Goal: Transaction & Acquisition: Purchase product/service

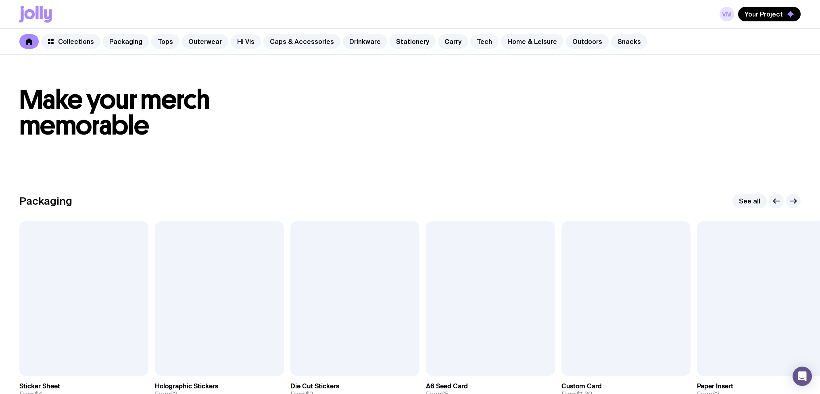
click at [730, 16] on link "VM" at bounding box center [726, 14] width 15 height 15
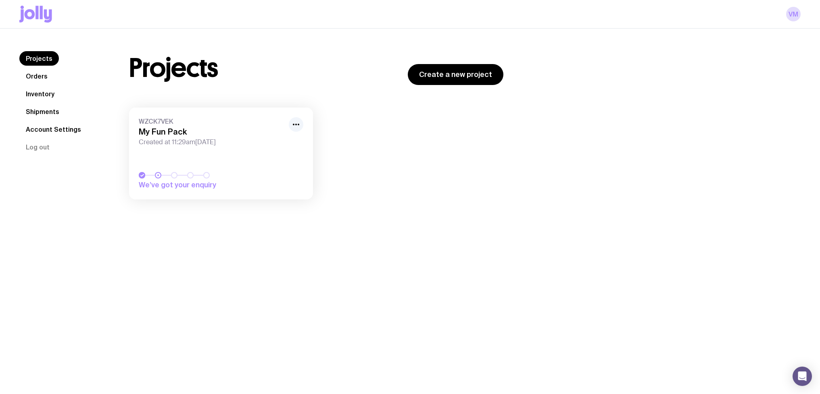
click at [58, 125] on link "Account Settings" at bounding box center [53, 129] width 68 height 15
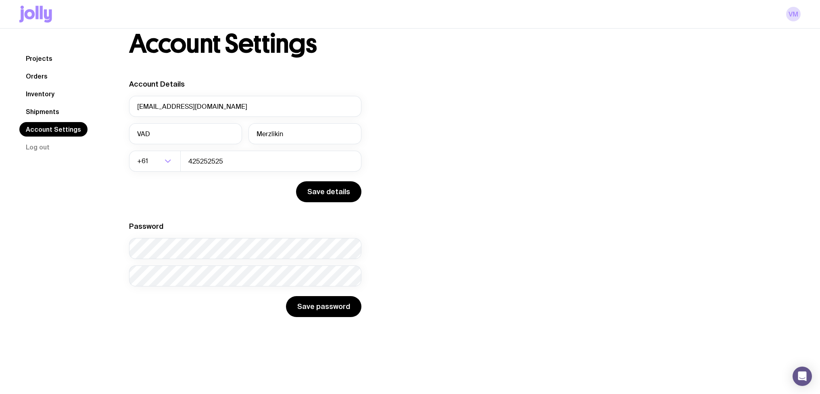
scroll to position [29, 0]
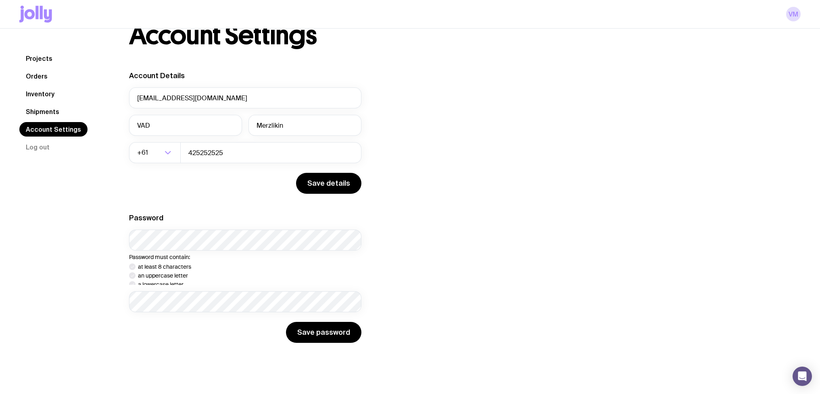
click at [199, 179] on div "Save details" at bounding box center [245, 183] width 232 height 21
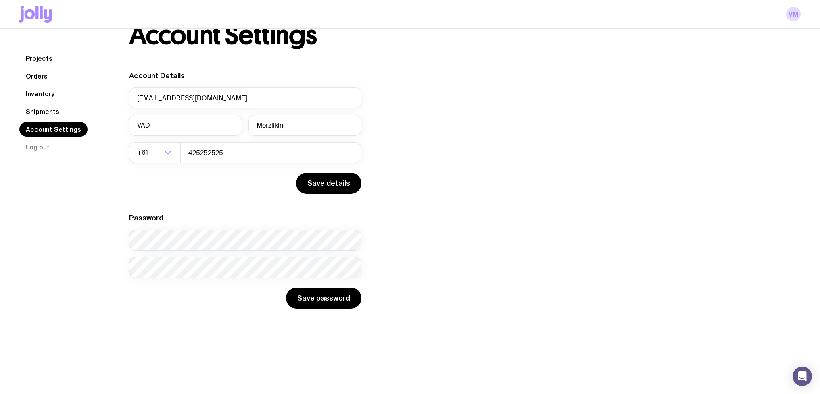
click at [190, 188] on div "Save details" at bounding box center [245, 183] width 232 height 21
click at [25, 149] on button "Log out" at bounding box center [37, 147] width 37 height 15
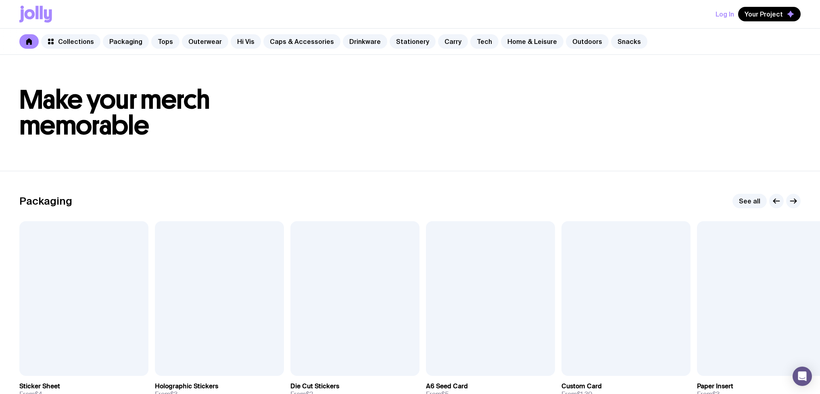
click at [326, 101] on h1 "Make your merch memorable" at bounding box center [409, 113] width 781 height 52
click at [777, 13] on span "Your Project" at bounding box center [763, 14] width 38 height 8
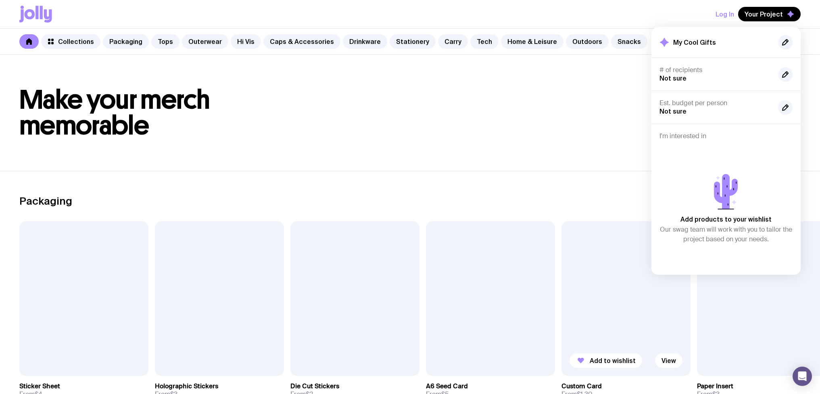
drag, startPoint x: 632, startPoint y: 284, endPoint x: 634, endPoint y: 313, distance: 29.1
click at [631, 284] on div at bounding box center [625, 298] width 129 height 155
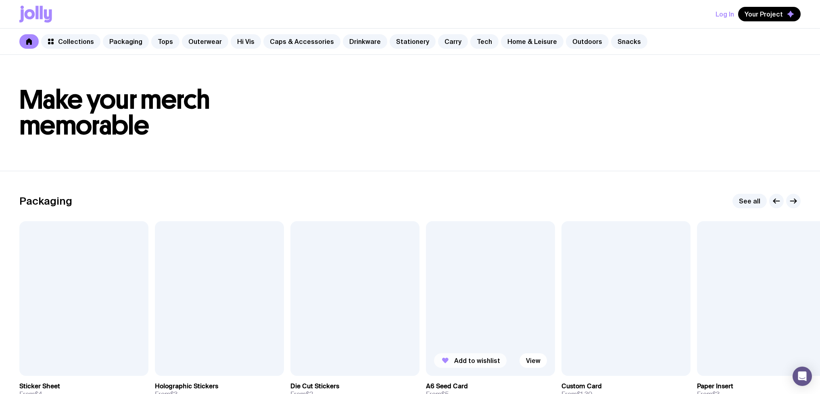
click at [485, 358] on span "Add to wishlist" at bounding box center [477, 361] width 46 height 8
click at [602, 361] on span "Add to wishlist" at bounding box center [612, 361] width 46 height 8
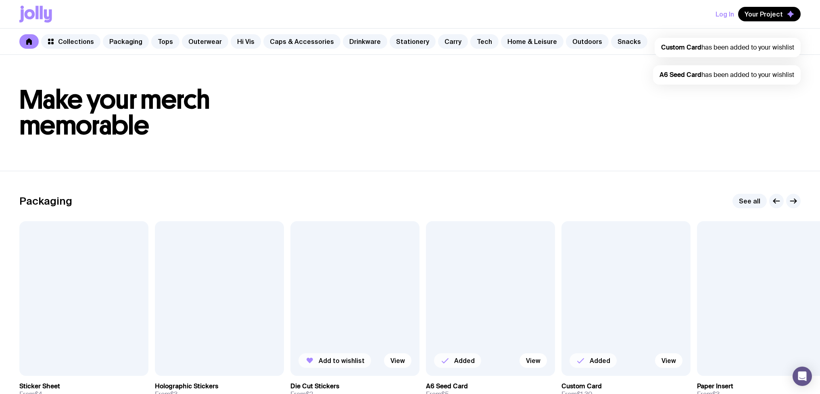
click at [322, 363] on span "Add to wishlist" at bounding box center [342, 361] width 46 height 8
click at [680, 160] on header "Make your merch memorable" at bounding box center [410, 113] width 820 height 116
click at [776, 14] on span "Your Project" at bounding box center [763, 14] width 38 height 8
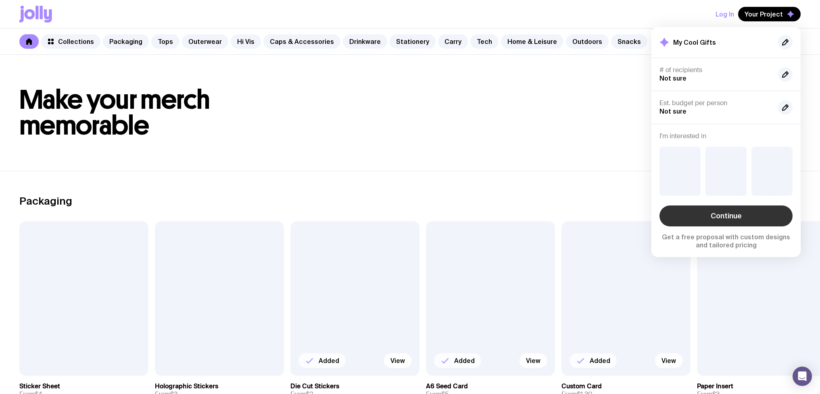
click at [721, 217] on link "Continue" at bounding box center [725, 216] width 133 height 21
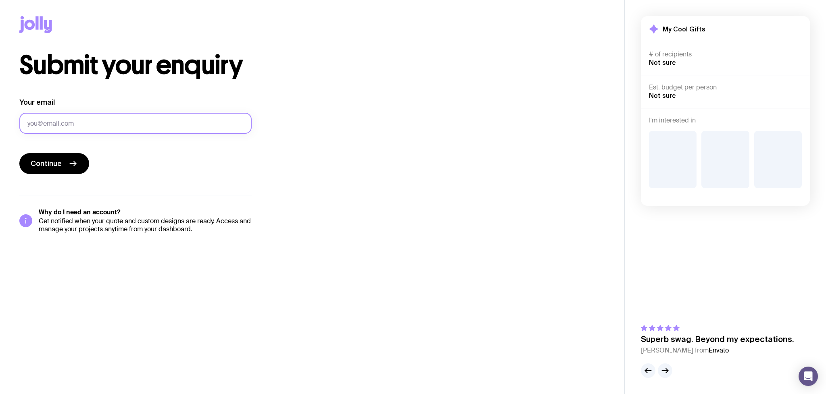
click at [170, 113] on input "Your email" at bounding box center [135, 123] width 232 height 21
type input "vadim.merzlikin@uinno.io"
click at [198, 146] on form "Your email vadim.merzlikin@uinno.io Continue" at bounding box center [135, 137] width 232 height 78
click at [40, 165] on span "Continue" at bounding box center [46, 164] width 31 height 10
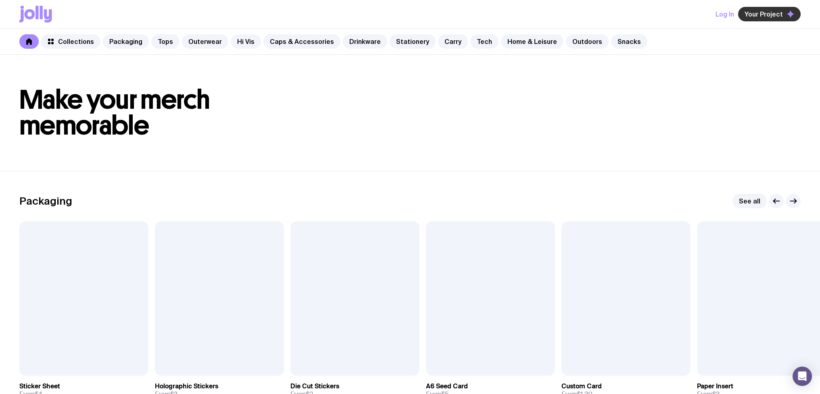
click at [795, 17] on button "Your Project" at bounding box center [769, 14] width 62 height 15
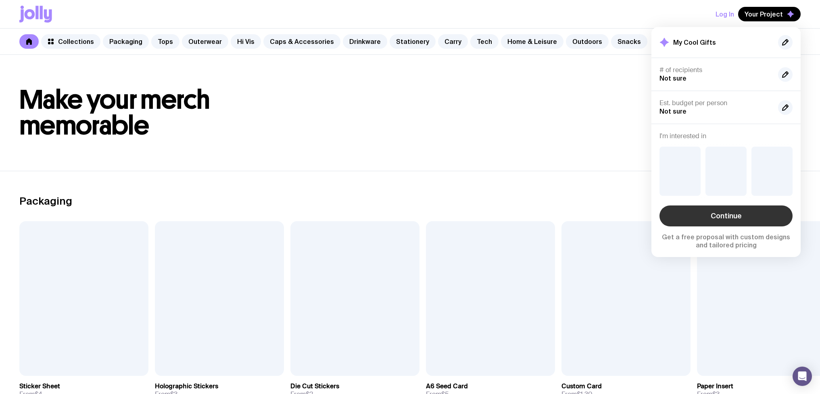
click at [724, 209] on link "Continue" at bounding box center [725, 216] width 133 height 21
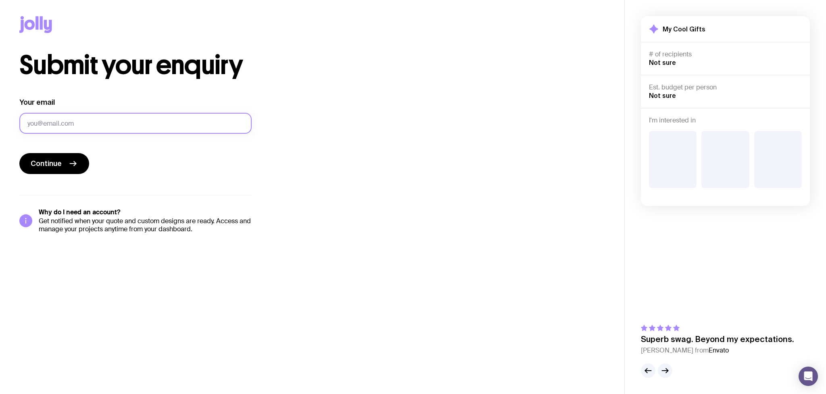
click at [55, 129] on input "Your email" at bounding box center [135, 123] width 232 height 21
click at [73, 122] on input "vadim.merzlikin@uinno.io" at bounding box center [135, 123] width 232 height 21
type input "vadim.merzlikin+68@uinno.io"
click at [125, 146] on form "Your email vadim.merzlikin+68@uinno.io Continue" at bounding box center [135, 137] width 232 height 78
click at [45, 164] on span "Continue" at bounding box center [46, 164] width 31 height 10
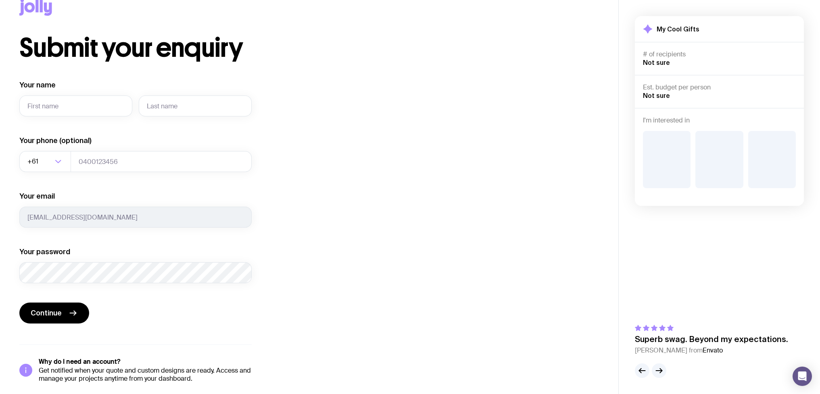
scroll to position [22, 0]
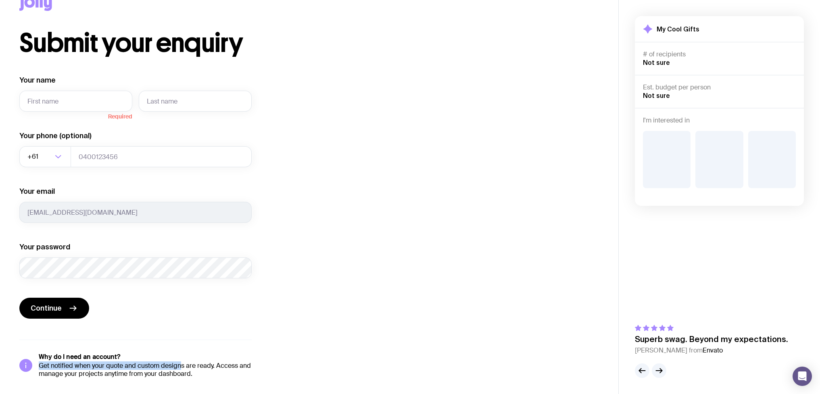
drag, startPoint x: 180, startPoint y: 366, endPoint x: 154, endPoint y: 361, distance: 26.7
click at [154, 361] on div "Why do I need an account? Get notified when your quote and custom designs are r…" at bounding box center [145, 365] width 213 height 25
click at [196, 130] on div "Your name Required Your phone (optional) +61 Loading... Your email vadim.merzli…" at bounding box center [135, 176] width 232 height 203
click at [159, 67] on div "Submit your enquiry Your name Required Your phone (optional) +61 Loading... You…" at bounding box center [308, 204] width 579 height 348
click at [205, 68] on div "Submit your enquiry Your name Required Your phone (optional) +61 Loading... You…" at bounding box center [308, 204] width 579 height 348
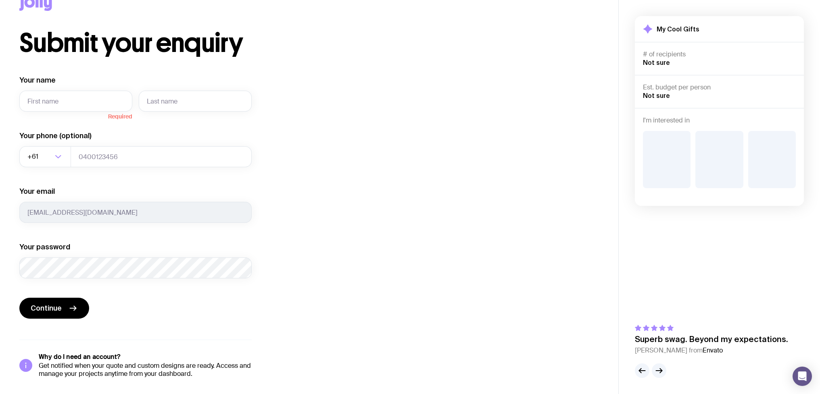
click at [149, 184] on div "Your name Required Your phone (optional) +61 Loading... Your email vadim.merzli…" at bounding box center [135, 176] width 232 height 203
click at [299, 106] on div "Submit your enquiry Your name Required Your phone (optional) +61 Loading... You…" at bounding box center [308, 204] width 579 height 348
click at [573, 66] on div "Submit your enquiry Your name Required Your phone (optional) +61 Loading... You…" at bounding box center [308, 204] width 579 height 348
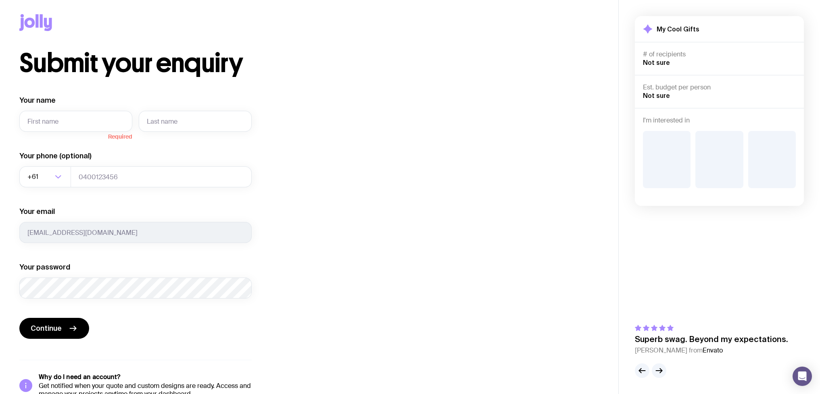
scroll to position [0, 0]
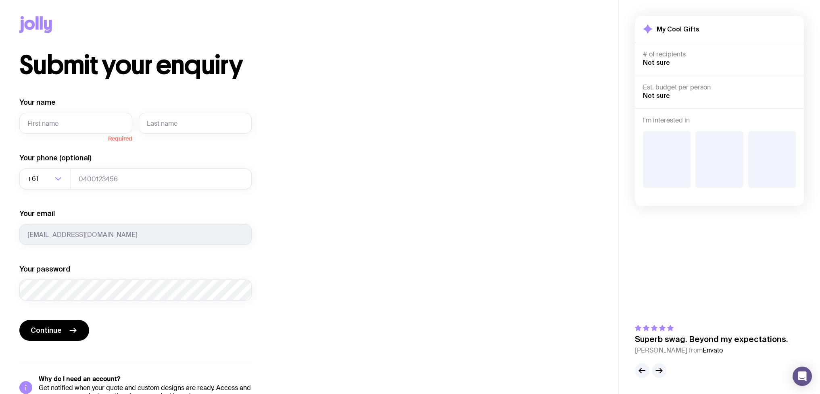
click at [289, 202] on div "Submit your enquiry Your name Required Your phone (optional) +61 Loading... You…" at bounding box center [308, 226] width 579 height 348
click at [46, 26] on icon at bounding box center [48, 26] width 8 height 13
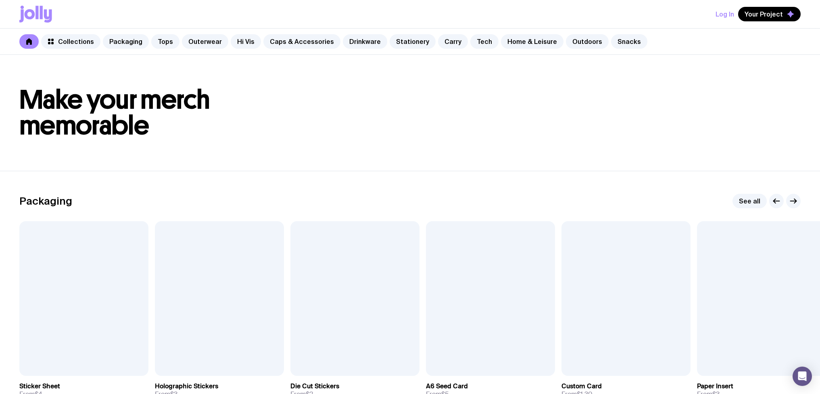
click at [725, 21] on button "Log In" at bounding box center [724, 14] width 19 height 15
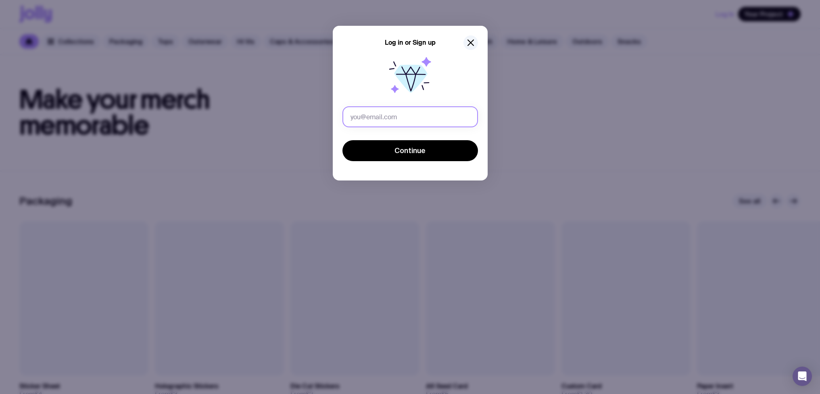
click at [422, 119] on input "text" at bounding box center [409, 116] width 135 height 21
click at [390, 113] on input "text" at bounding box center [409, 116] width 135 height 21
click at [390, 117] on input "text" at bounding box center [409, 116] width 135 height 21
type input "vadim.merzlikin@uinno.io"
click at [342, 140] on button "Continue" at bounding box center [409, 150] width 135 height 21
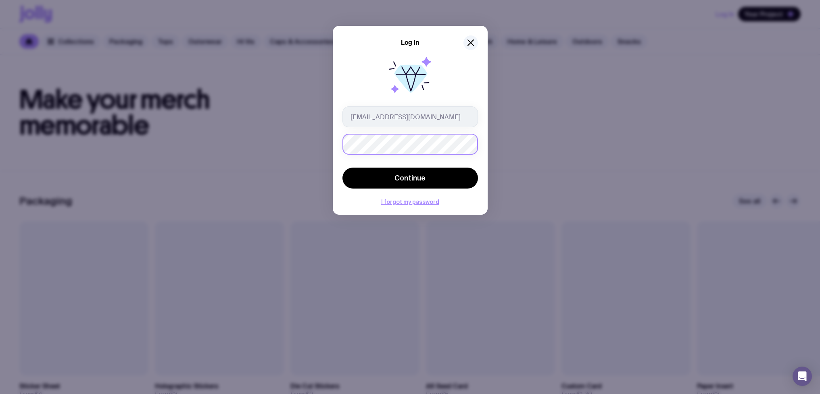
click at [342, 168] on button "Continue" at bounding box center [409, 178] width 135 height 21
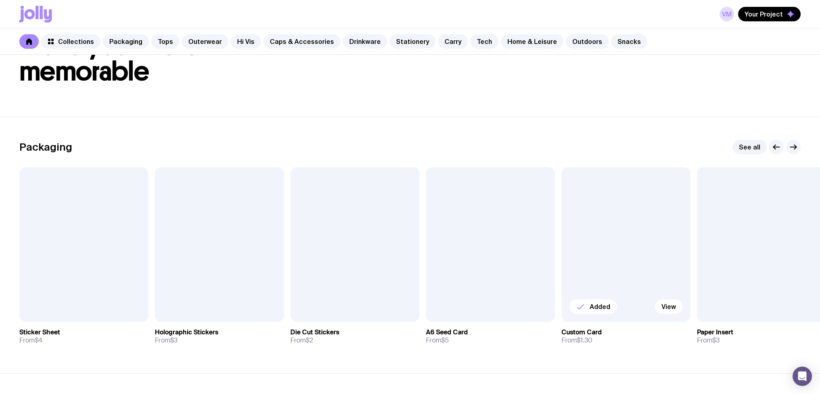
scroll to position [82, 0]
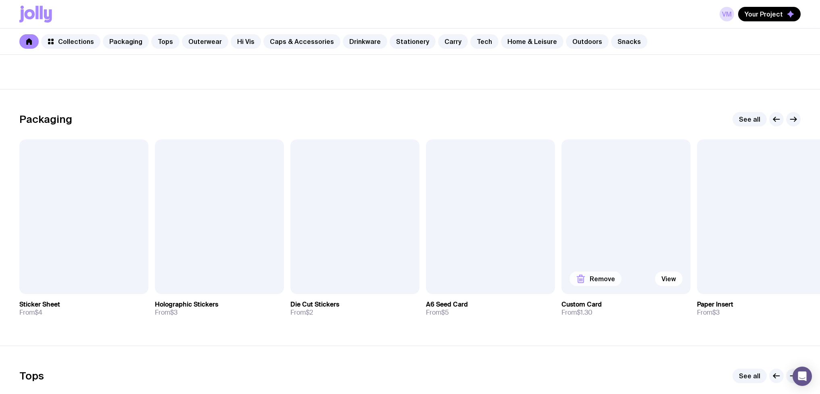
click at [606, 279] on span "Remove" at bounding box center [601, 279] width 25 height 8
click at [609, 281] on span "Add to wishlist" at bounding box center [612, 279] width 46 height 8
click at [449, 280] on icon "button" at bounding box center [445, 279] width 10 height 10
click at [192, 283] on button "Add to wishlist" at bounding box center [199, 279] width 73 height 15
click at [57, 285] on button "Add to wishlist" at bounding box center [63, 279] width 73 height 15
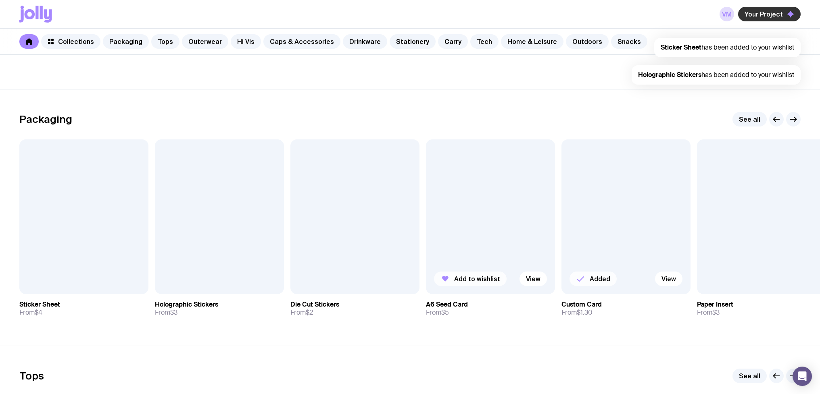
click at [775, 14] on span "Your Project" at bounding box center [763, 14] width 38 height 8
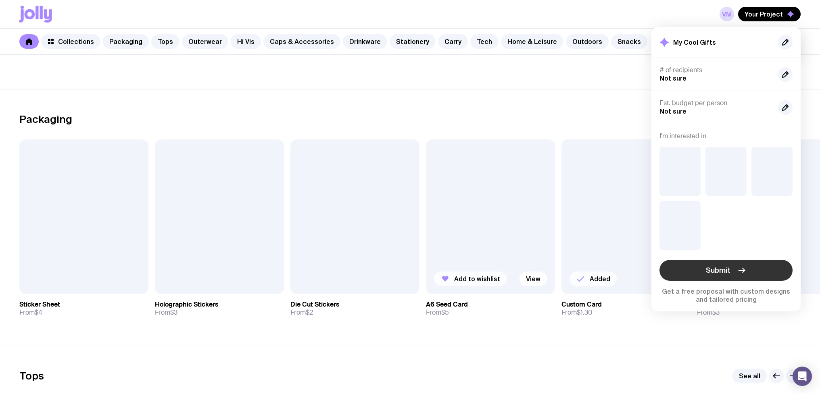
click at [723, 271] on span "Submit" at bounding box center [718, 271] width 25 height 10
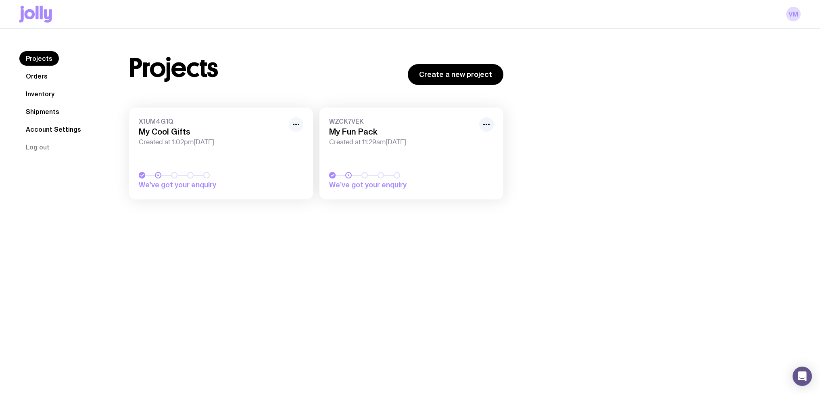
click at [295, 125] on circle "button" at bounding box center [296, 125] width 2 height 2
click at [264, 269] on div "Projects Orders Inventory Shipments Account Settings Log out Projects Orders In…" at bounding box center [410, 226] width 820 height 394
click at [158, 175] on div at bounding box center [158, 176] width 2 height 2
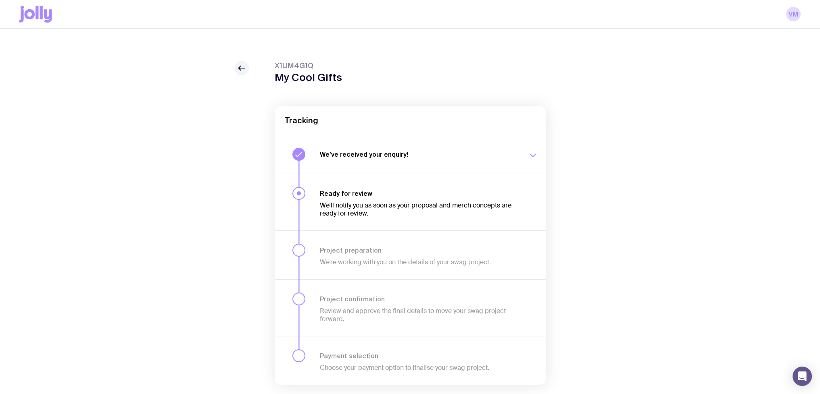
click at [348, 248] on h3 "Project preparation" at bounding box center [419, 250] width 198 height 8
click at [348, 252] on h3 "Project preparation" at bounding box center [419, 250] width 198 height 8
click at [237, 69] on icon at bounding box center [242, 68] width 10 height 10
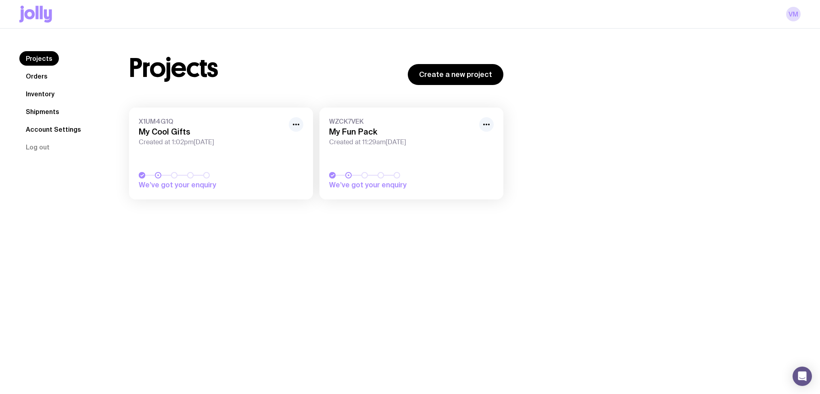
click at [289, 68] on div "Projects Create a new project" at bounding box center [316, 68] width 374 height 34
click at [335, 40] on div "Projects Orders Inventory Shipments Account Settings Log out Projects Orders In…" at bounding box center [410, 130] width 820 height 202
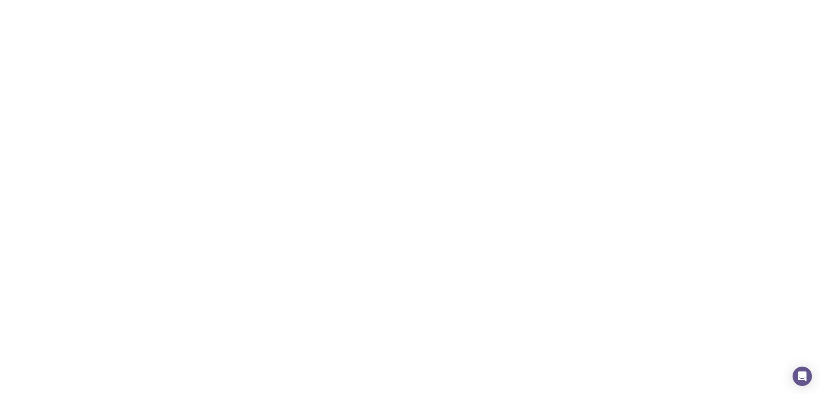
click at [135, 113] on link "X1UM4G1Q My Cool Gifts Created at 1:02pm, Fri 22nd Aug 2025 Finalise your proje…" at bounding box center [221, 154] width 184 height 92
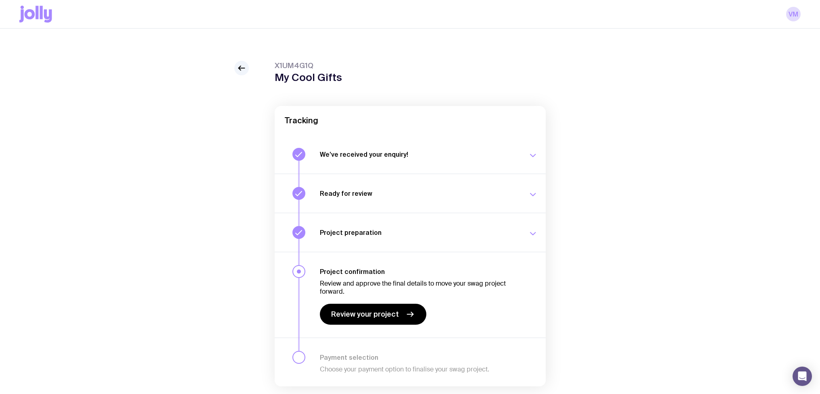
click at [531, 185] on button "Ready for review Check your email to review your proposal and merch concepts. F…" at bounding box center [410, 193] width 271 height 39
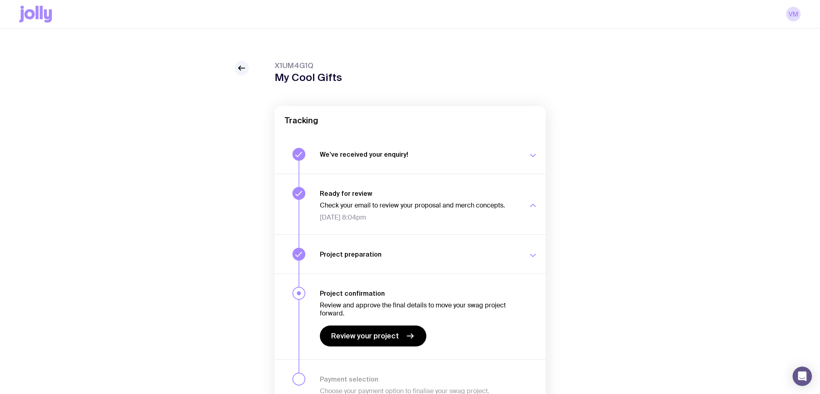
click at [531, 185] on button "Ready for review Check your email to review your proposal and merch concepts. F…" at bounding box center [410, 204] width 271 height 61
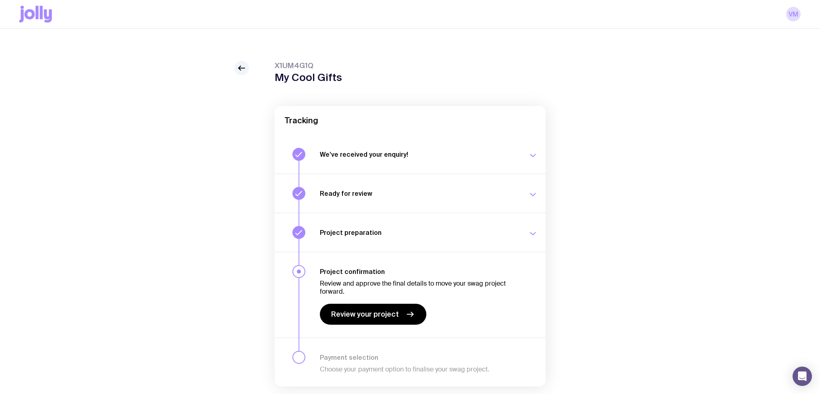
click at [533, 235] on icon "button" at bounding box center [532, 234] width 5 height 2
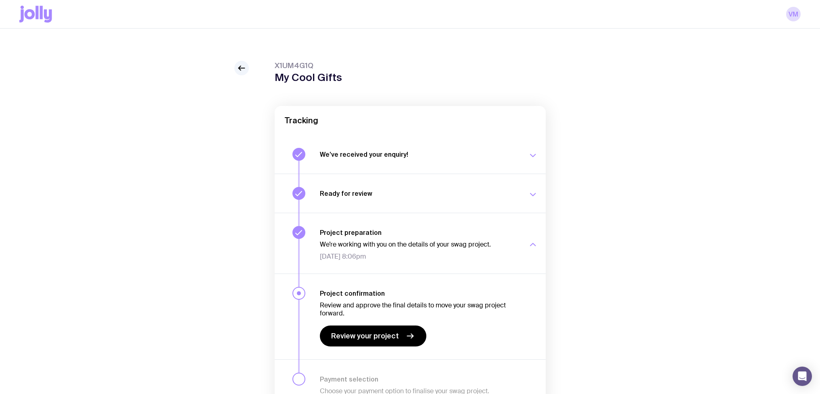
click at [533, 235] on div "button" at bounding box center [533, 245] width 10 height 32
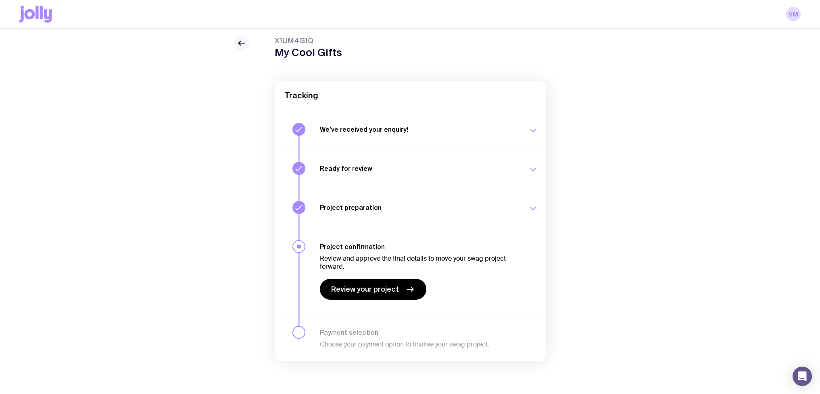
scroll to position [29, 0]
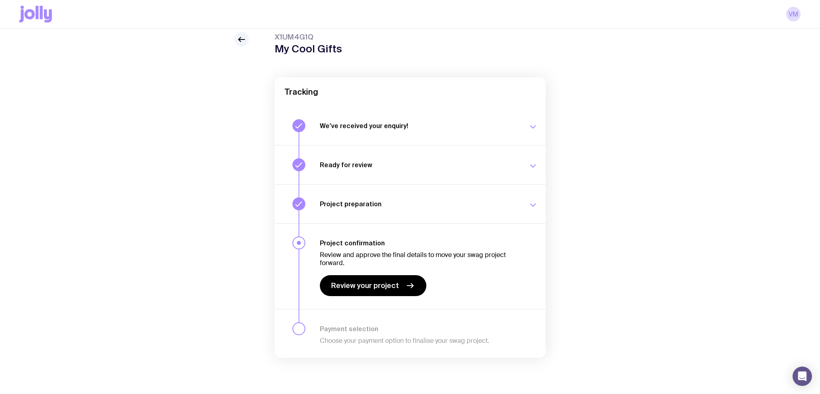
click at [386, 253] on p "Review and approve the final details to move your swag project forward." at bounding box center [419, 259] width 198 height 16
click at [399, 285] on link "Review your project" at bounding box center [373, 285] width 106 height 21
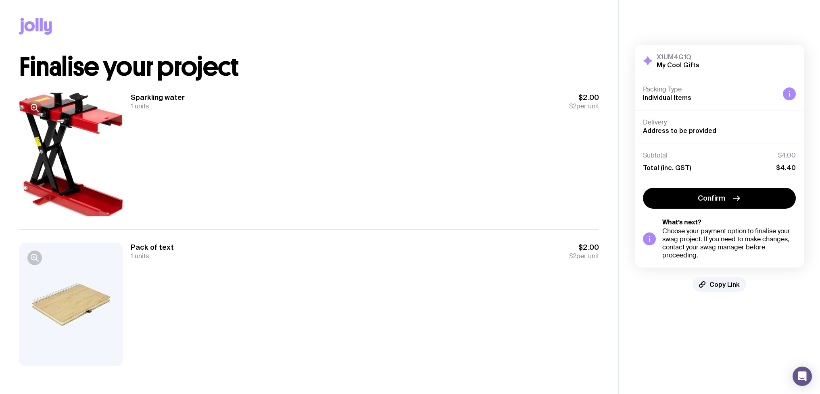
scroll to position [3, 0]
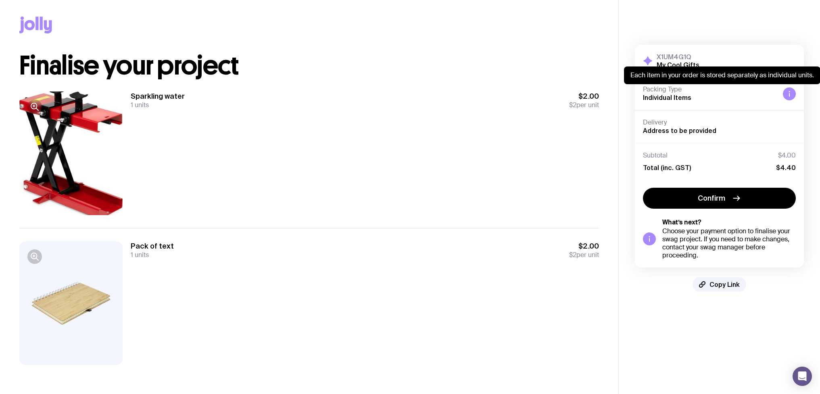
click at [793, 94] on div at bounding box center [789, 93] width 13 height 13
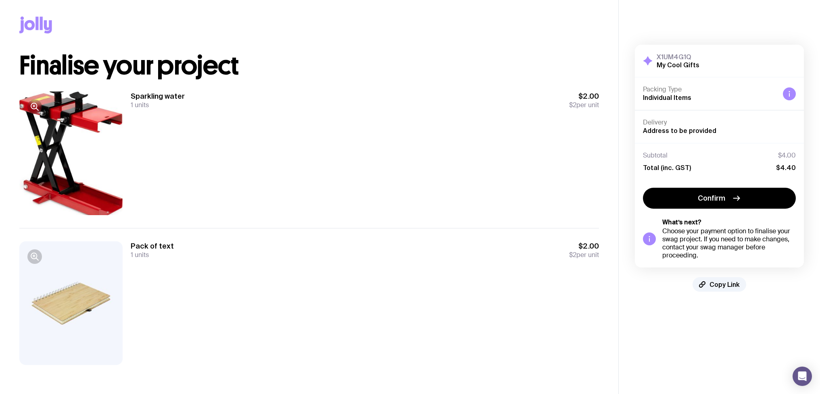
click at [682, 133] on span "Address to be provided" at bounding box center [679, 130] width 73 height 7
click at [676, 126] on div "Delivery Address to be provided" at bounding box center [719, 127] width 153 height 17
click at [682, 128] on span "Address to be provided" at bounding box center [679, 130] width 73 height 7
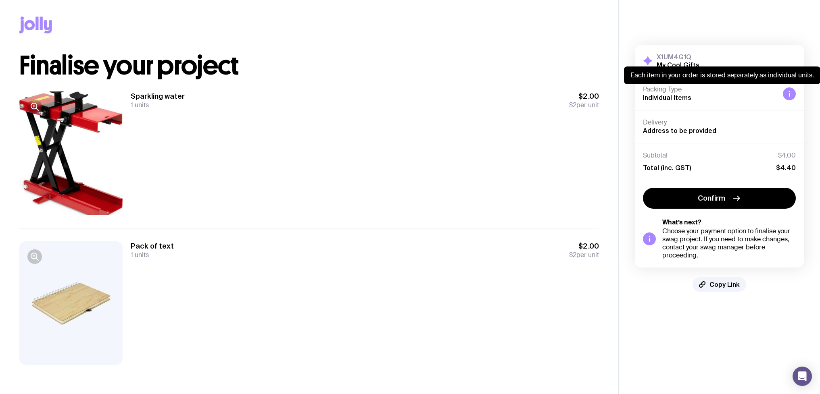
click at [789, 94] on icon at bounding box center [789, 94] width 6 height 6
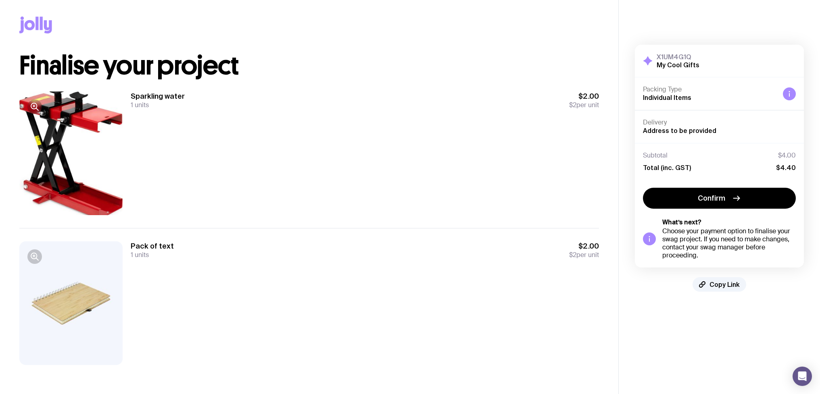
click at [673, 67] on h2 "My Cool Gifts" at bounding box center [677, 65] width 43 height 8
click at [670, 131] on span "Address to be provided" at bounding box center [679, 130] width 73 height 7
click at [675, 96] on span "Individual Items" at bounding box center [667, 97] width 48 height 7
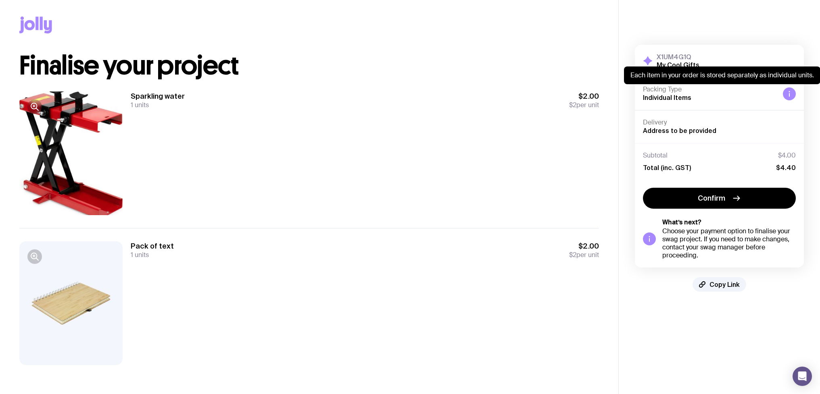
click at [791, 93] on icon at bounding box center [789, 94] width 6 height 6
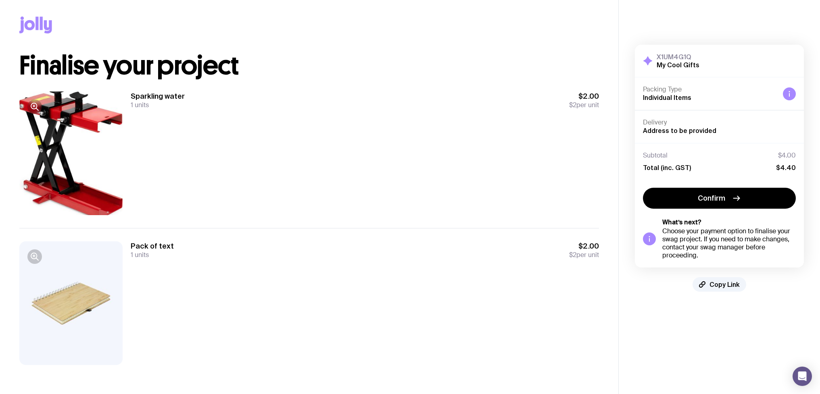
click at [787, 94] on icon at bounding box center [789, 94] width 6 height 6
drag, startPoint x: 654, startPoint y: 96, endPoint x: 700, endPoint y: 96, distance: 46.4
click at [700, 96] on div "Packing Type Individual Items" at bounding box center [709, 93] width 133 height 17
click at [665, 91] on h4 "Packing Type" at bounding box center [709, 89] width 133 height 8
click at [673, 100] on span "Individual Items" at bounding box center [667, 97] width 48 height 7
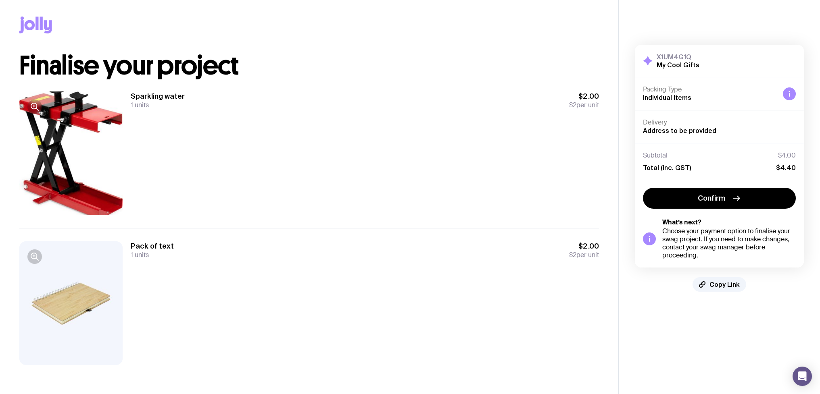
click at [625, 168] on div "X1UM4G1Q My Cool Gifts Hide Details Packing Type Individual Items Delivery Addr…" at bounding box center [719, 168] width 201 height 279
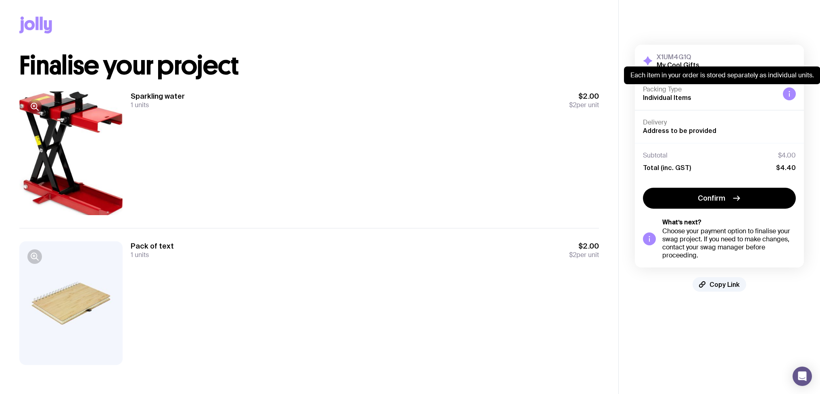
click at [788, 96] on icon at bounding box center [789, 94] width 6 height 6
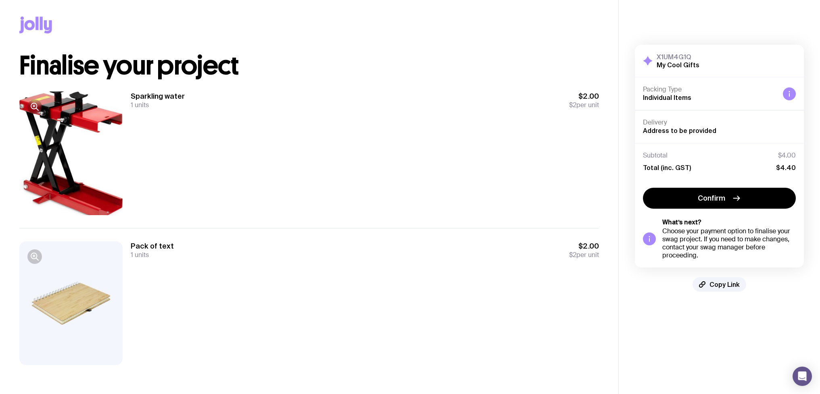
click at [459, 150] on div "Sparkling water 1 units $2.00 $2 per unit" at bounding box center [365, 154] width 468 height 124
click at [667, 133] on span "Address to be provided" at bounding box center [679, 130] width 73 height 7
click at [682, 127] on span "Address to be provided" at bounding box center [679, 130] width 73 height 7
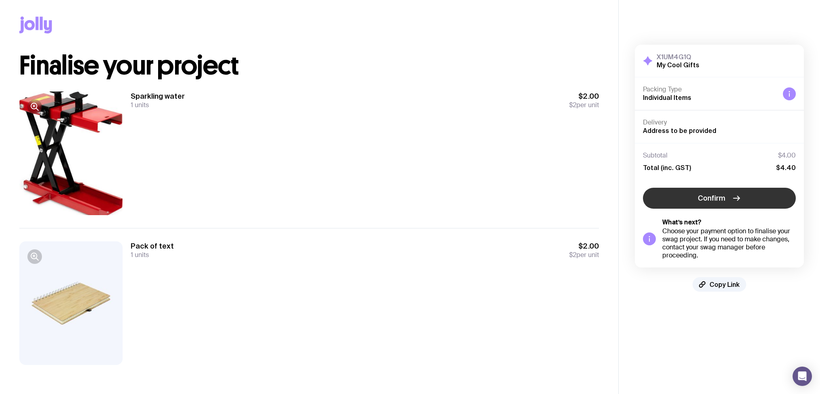
click at [726, 200] on button "Confirm" at bounding box center [719, 198] width 153 height 21
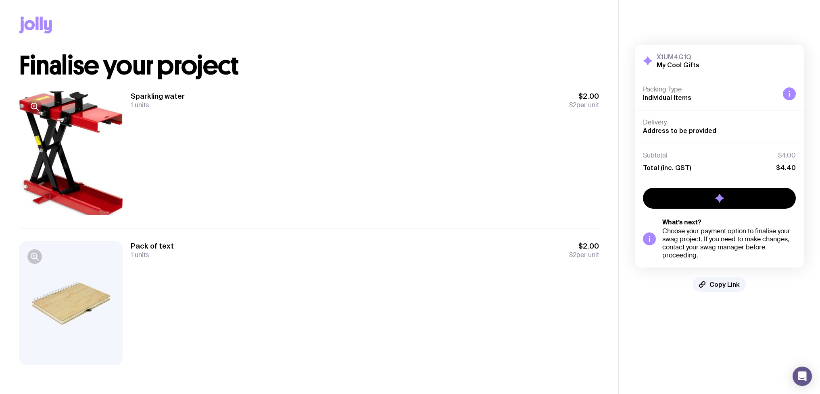
scroll to position [0, 0]
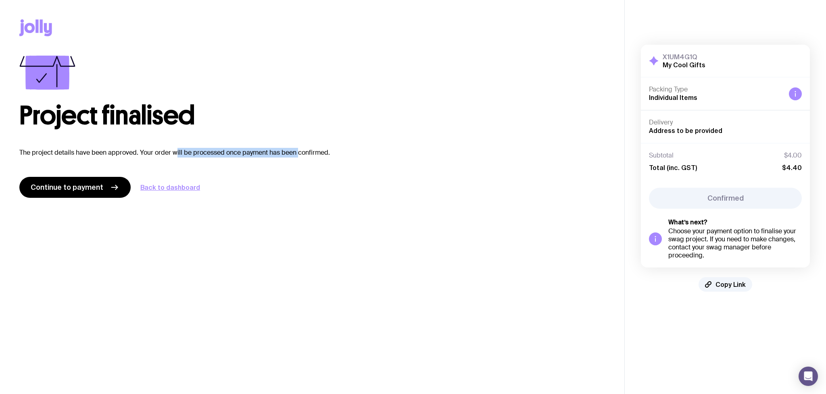
drag, startPoint x: 175, startPoint y: 150, endPoint x: 298, endPoint y: 154, distance: 123.4
click at [297, 154] on p "The project details have been approved. Your order will be processed once payme…" at bounding box center [311, 153] width 585 height 10
click at [298, 154] on p "The project details have been approved. Your order will be processed once payme…" at bounding box center [311, 153] width 585 height 10
click at [230, 151] on p "The project details have been approved. Your order will be processed once payme…" at bounding box center [311, 153] width 585 height 10
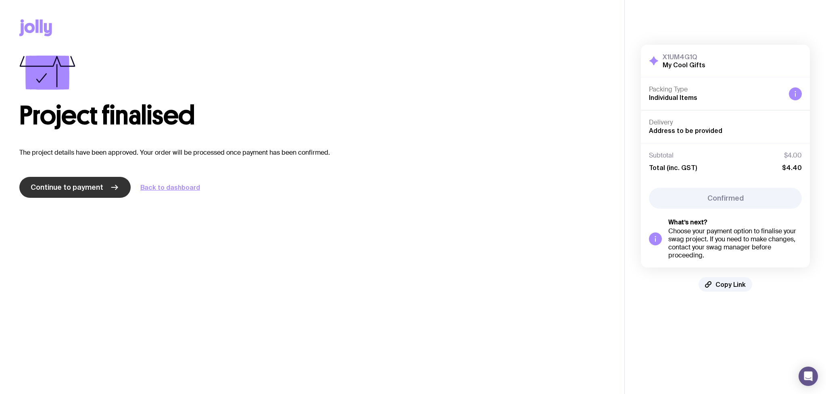
click at [104, 189] on link "Continue to payment" at bounding box center [74, 187] width 111 height 21
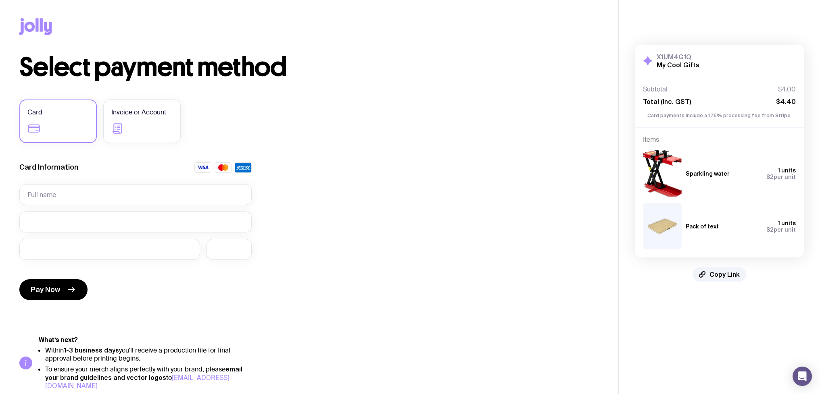
scroll to position [4, 0]
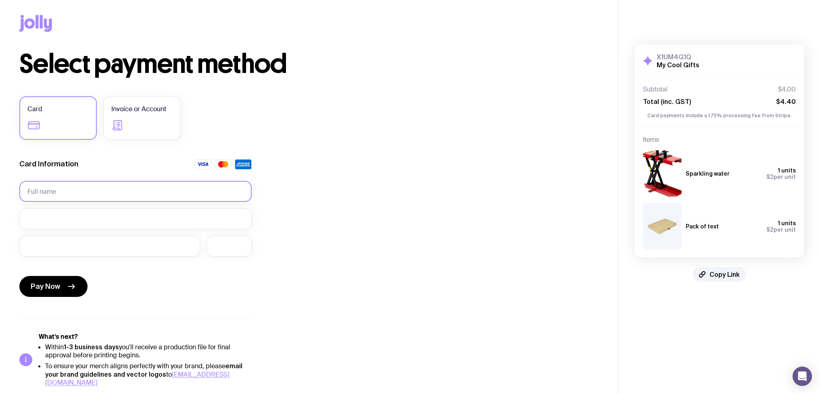
click at [100, 192] on input "text" at bounding box center [135, 191] width 232 height 21
click at [100, 192] on input "fafafafaf" at bounding box center [135, 191] width 232 height 21
type input "Test"
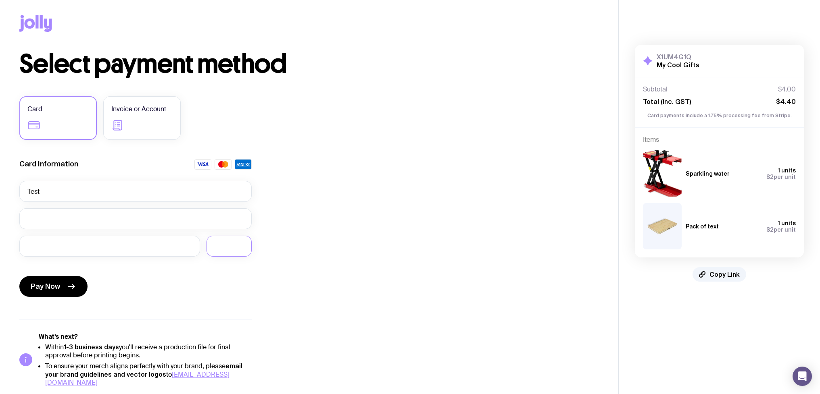
click at [316, 304] on div "Select payment method Card Invoice or Account Card Information Test Pay Now Wha…" at bounding box center [308, 219] width 579 height 336
drag, startPoint x: 50, startPoint y: 347, endPoint x: 79, endPoint y: 363, distance: 33.1
click at [122, 356] on li "Within 1-3 business days you'll receive a production file for final approval be…" at bounding box center [148, 351] width 206 height 17
drag, startPoint x: 73, startPoint y: 367, endPoint x: 192, endPoint y: 360, distance: 119.1
click at [192, 360] on ul "Within 1-3 business days you'll receive a production file for final approval be…" at bounding box center [145, 365] width 213 height 44
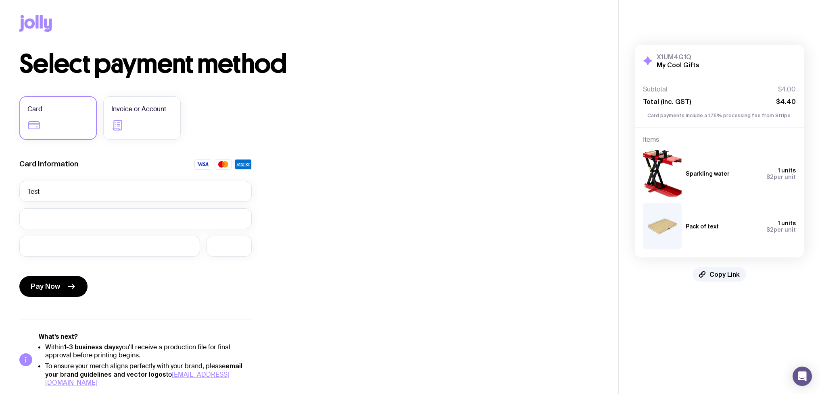
drag, startPoint x: 174, startPoint y: 299, endPoint x: 67, endPoint y: 297, distance: 107.7
click at [173, 299] on div "Pay Now" at bounding box center [135, 281] width 232 height 37
click at [38, 294] on button "Pay Now" at bounding box center [53, 286] width 68 height 21
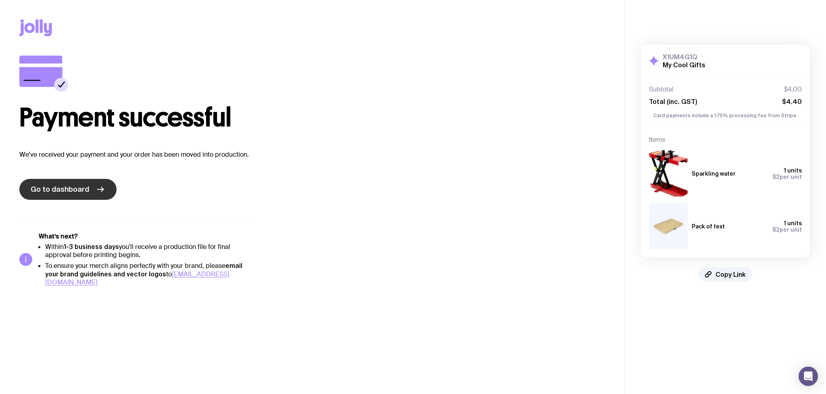
click at [71, 187] on span "Go to dashboard" at bounding box center [60, 190] width 58 height 10
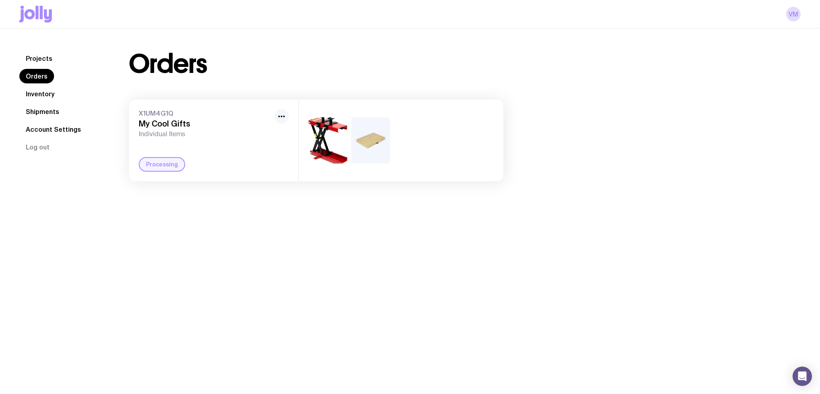
click at [283, 115] on icon "button" at bounding box center [282, 117] width 10 height 10
click at [282, 115] on icon "button" at bounding box center [282, 117] width 10 height 10
click at [161, 163] on div "Processing" at bounding box center [162, 164] width 46 height 15
click at [167, 135] on span "Individual Items" at bounding box center [205, 134] width 132 height 8
click at [169, 128] on h3 "My Cool Gifts" at bounding box center [205, 124] width 132 height 10
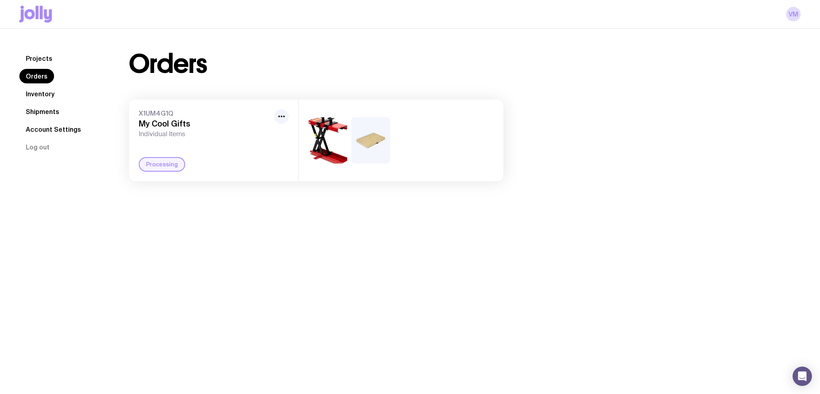
click at [429, 166] on div at bounding box center [401, 141] width 204 height 82
click at [167, 36] on div "Projects Orders Inventory Shipments Account Settings Log out Projects Orders In…" at bounding box center [410, 116] width 820 height 175
click at [225, 166] on link "Continue" at bounding box center [227, 164] width 41 height 15
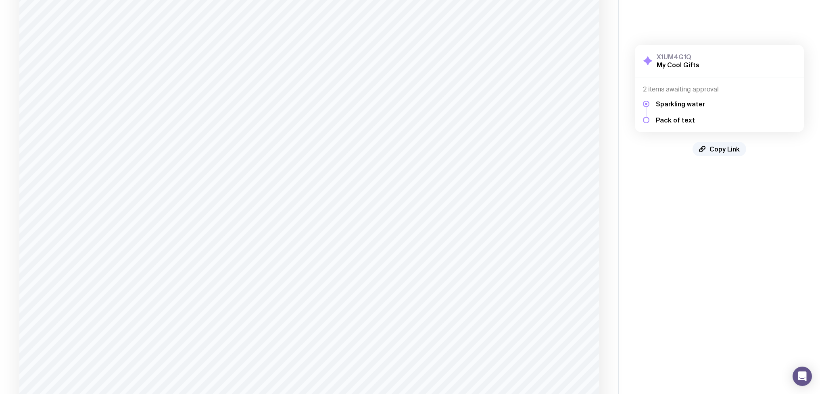
scroll to position [206, 0]
click at [646, 120] on div at bounding box center [646, 120] width 6 height 6
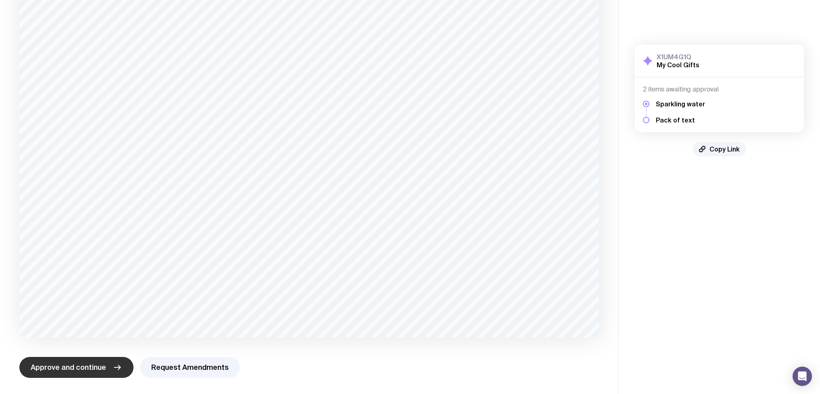
click at [62, 363] on span "Approve and continue" at bounding box center [68, 368] width 75 height 10
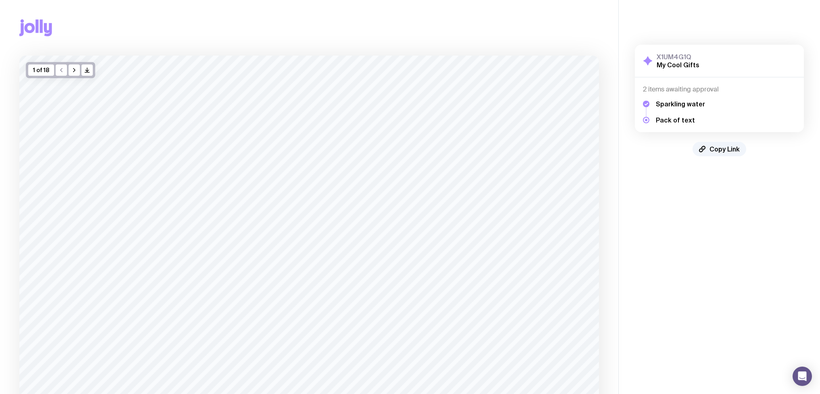
scroll to position [537, 0]
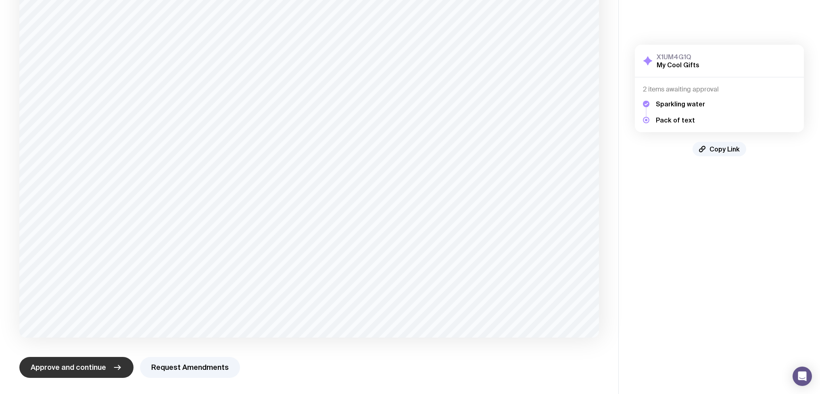
click at [84, 369] on span "Approve and continue" at bounding box center [68, 368] width 75 height 10
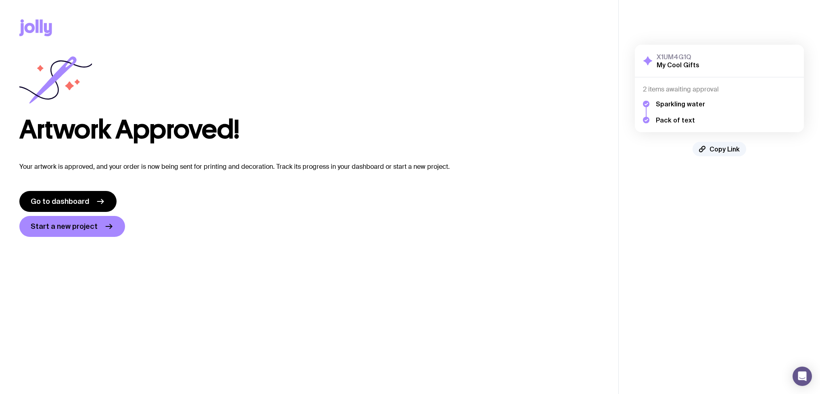
scroll to position [0, 0]
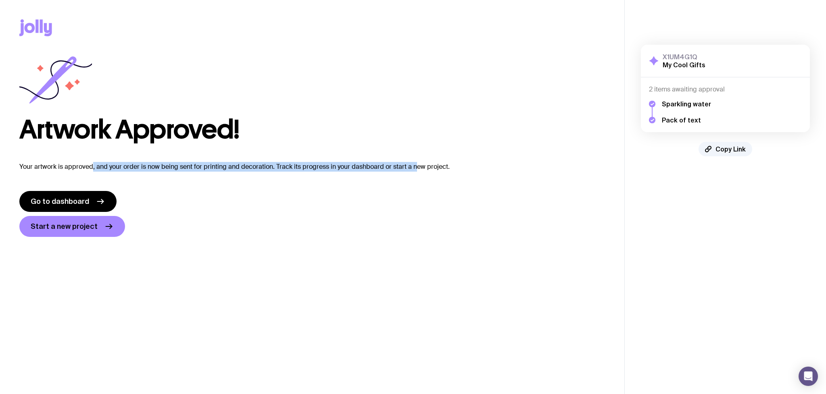
drag, startPoint x: 91, startPoint y: 165, endPoint x: 413, endPoint y: 166, distance: 322.6
click at [413, 166] on p "Your artwork is approved, and your order is now being sent for printing and dec…" at bounding box center [311, 167] width 585 height 10
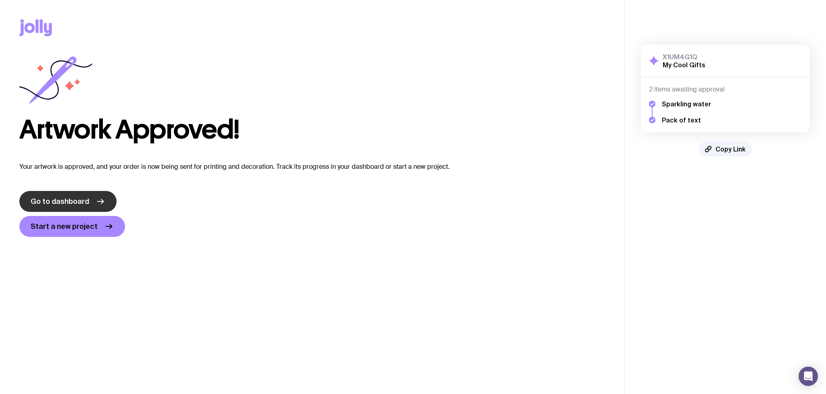
click at [72, 202] on span "Go to dashboard" at bounding box center [60, 202] width 58 height 10
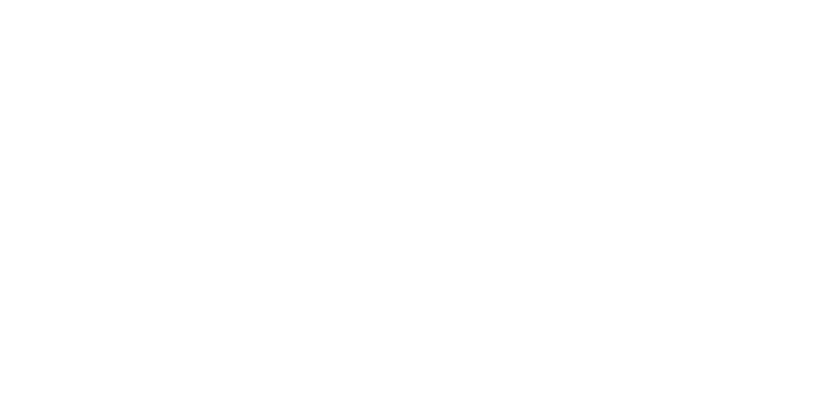
click at [202, 90] on div "Orders X1UM4G1Q My Cool Gifts Individual Items Completed" at bounding box center [316, 116] width 413 height 130
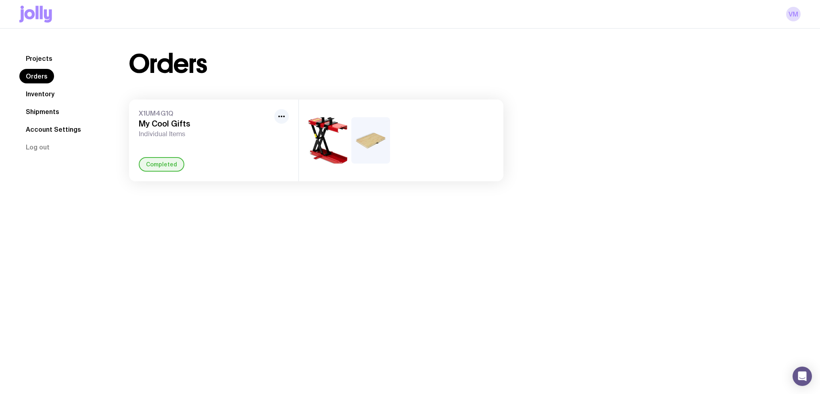
click at [307, 40] on div "Projects Orders Inventory Shipments Account Settings Log out Projects Orders In…" at bounding box center [410, 116] width 820 height 175
click at [43, 93] on link "Inventory" at bounding box center [40, 94] width 42 height 15
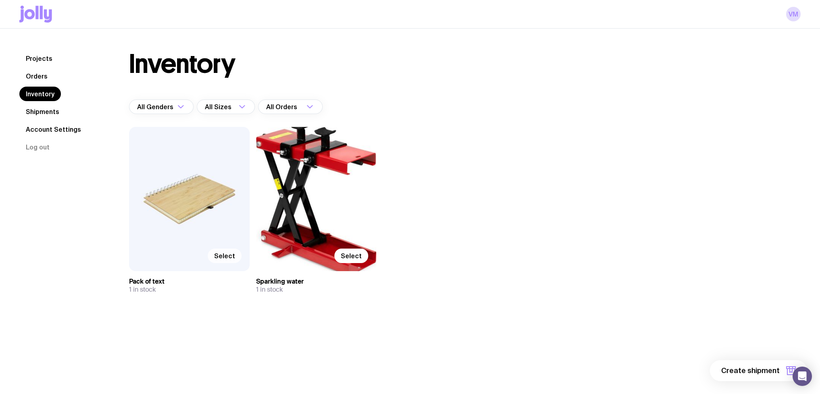
click at [225, 253] on span "Select" at bounding box center [224, 256] width 21 height 8
click at [0, 0] on input "Select" at bounding box center [0, 0] width 0 height 0
click at [348, 250] on label "Select" at bounding box center [351, 256] width 34 height 15
click at [0, 0] on input "Select" at bounding box center [0, 0] width 0 height 0
click at [767, 370] on span "2 items" at bounding box center [766, 371] width 26 height 10
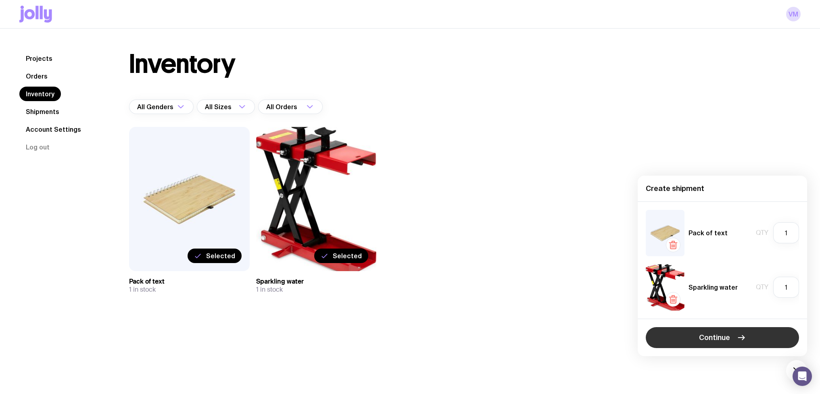
click at [715, 337] on span "Continue" at bounding box center [714, 338] width 31 height 10
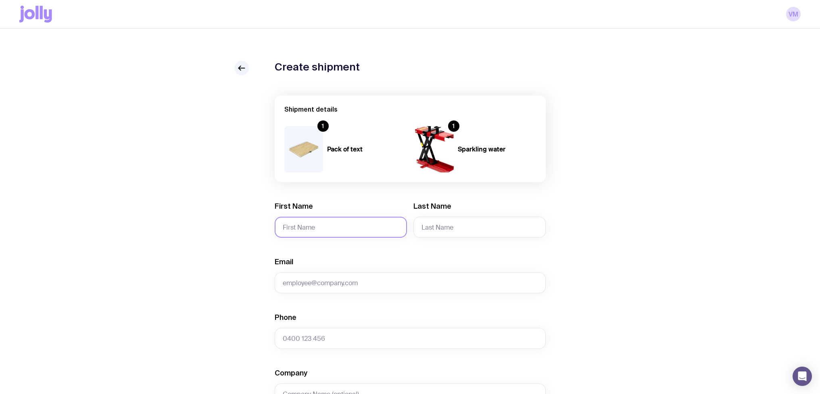
click at [331, 226] on input "First Name" at bounding box center [341, 227] width 132 height 21
type input "cnfhf"
click at [442, 227] on input "Last Name" at bounding box center [479, 227] width 132 height 21
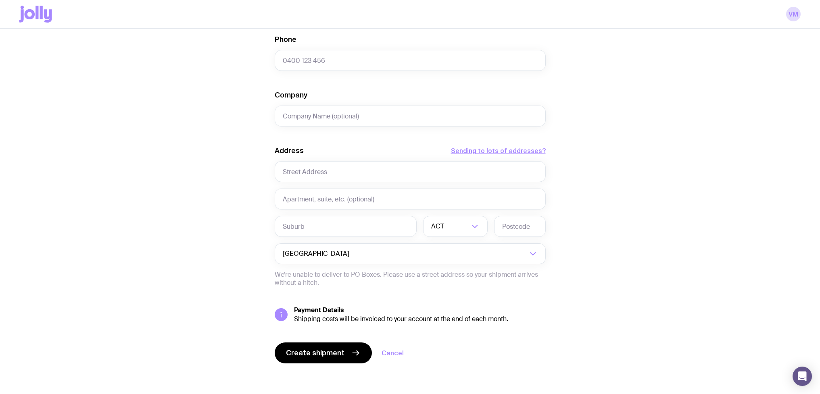
scroll to position [115, 0]
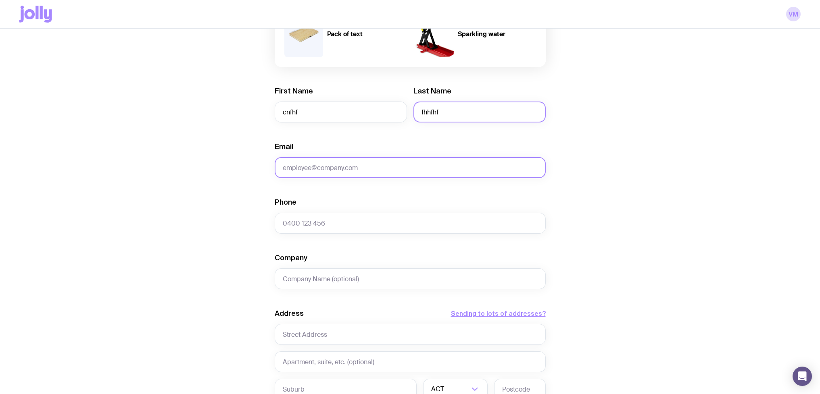
type input "fhhfhf"
click at [353, 170] on input "Email" at bounding box center [410, 167] width 271 height 21
click at [352, 169] on input "Email" at bounding box center [410, 167] width 271 height 21
type input "[EMAIL_ADDRESS][DOMAIN_NAME]"
type input "3122252522"
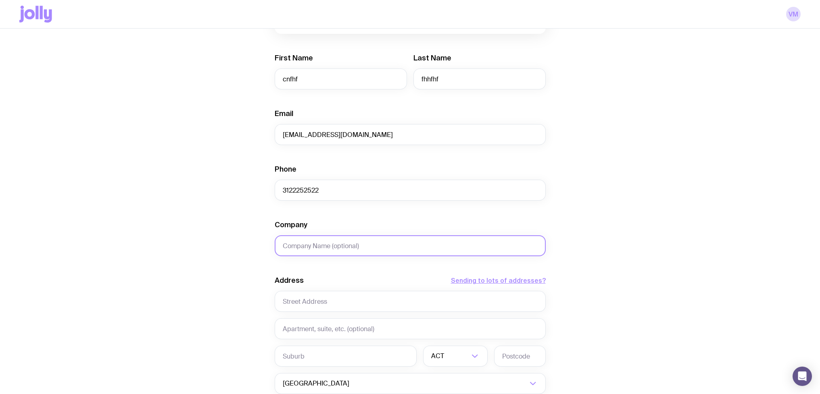
scroll to position [169, 0]
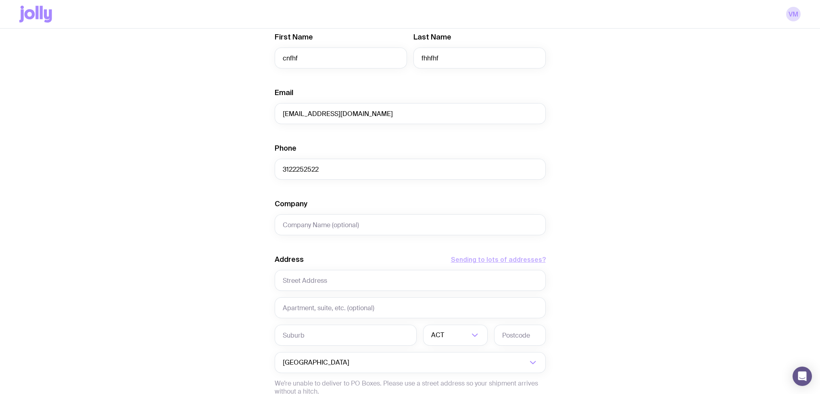
click at [496, 259] on button "Sending to lots of addresses?" at bounding box center [498, 260] width 95 height 10
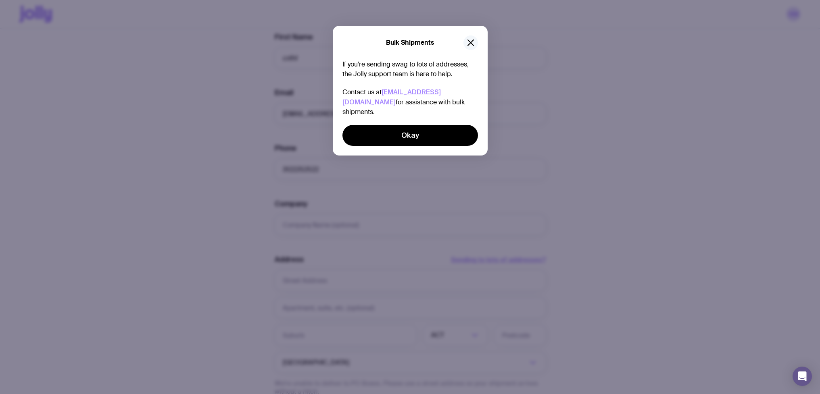
click at [471, 40] on icon "button" at bounding box center [471, 43] width 10 height 10
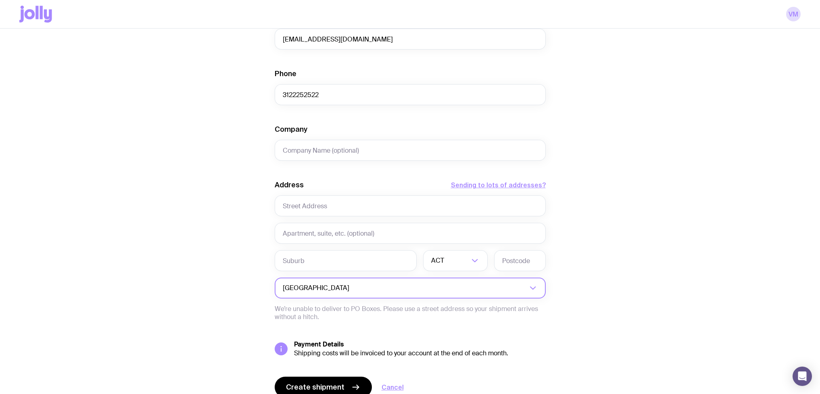
scroll to position [280, 0]
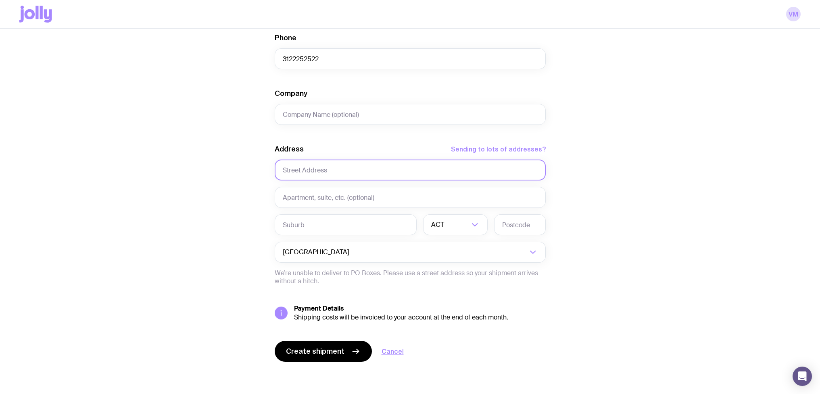
click at [385, 172] on input "text" at bounding box center [410, 170] width 271 height 21
click at [442, 227] on div "ACT" at bounding box center [446, 225] width 47 height 21
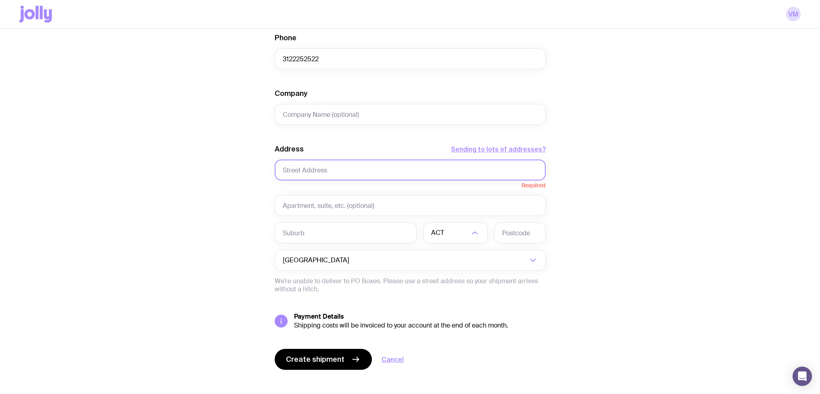
click at [421, 167] on input "text" at bounding box center [410, 170] width 271 height 21
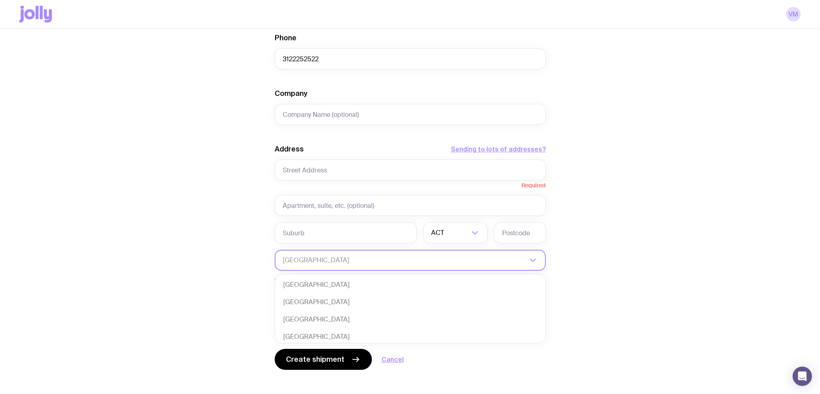
click at [423, 260] on input "Search for option" at bounding box center [405, 260] width 244 height 21
click at [424, 256] on input "Search for option" at bounding box center [405, 260] width 244 height 21
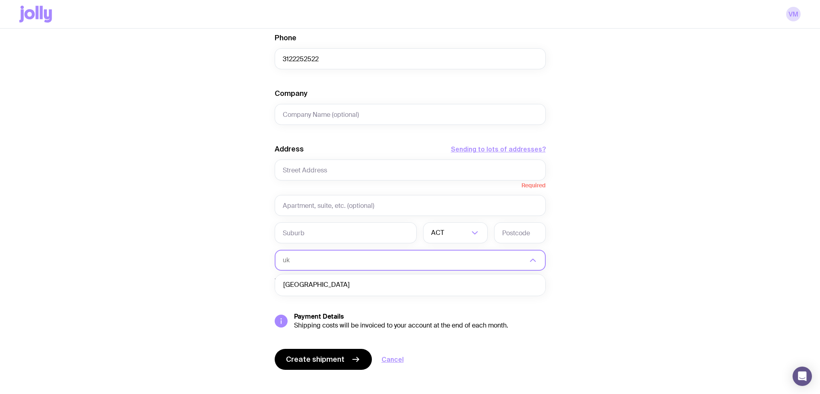
click at [404, 281] on li "Ukraine" at bounding box center [410, 285] width 270 height 17
type input "uk"
click at [377, 178] on input "text" at bounding box center [410, 170] width 271 height 21
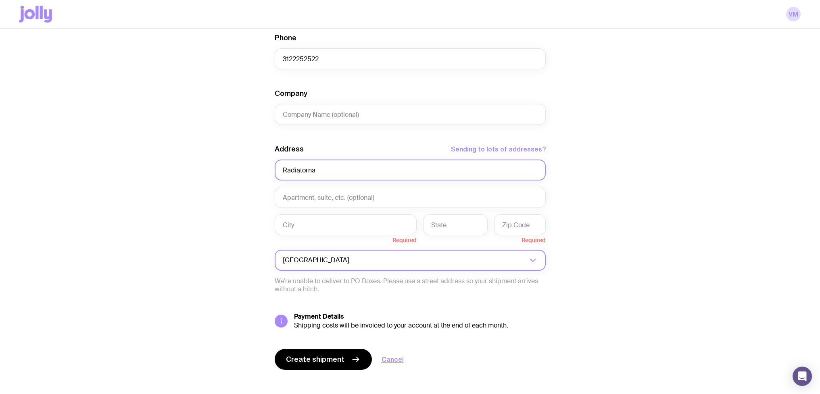
type input "Radiatorna"
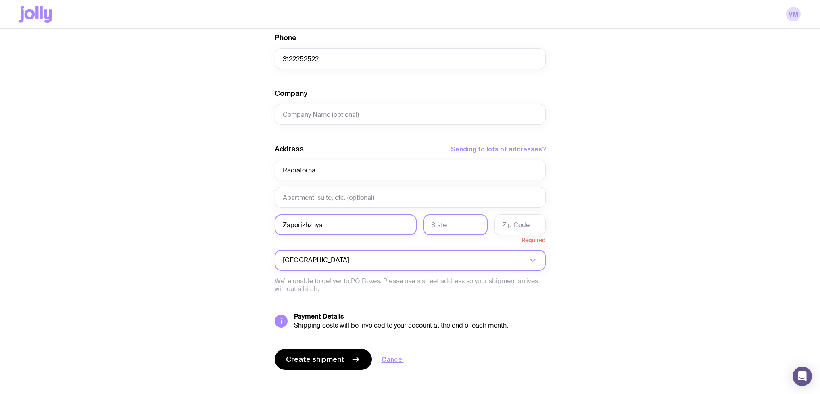
type input "Zaporizhzhya"
click at [461, 225] on input "text" at bounding box center [455, 225] width 65 height 21
click at [525, 227] on input "text" at bounding box center [520, 225] width 52 height 21
type input "69067"
click at [452, 225] on input "text" at bounding box center [455, 225] width 65 height 21
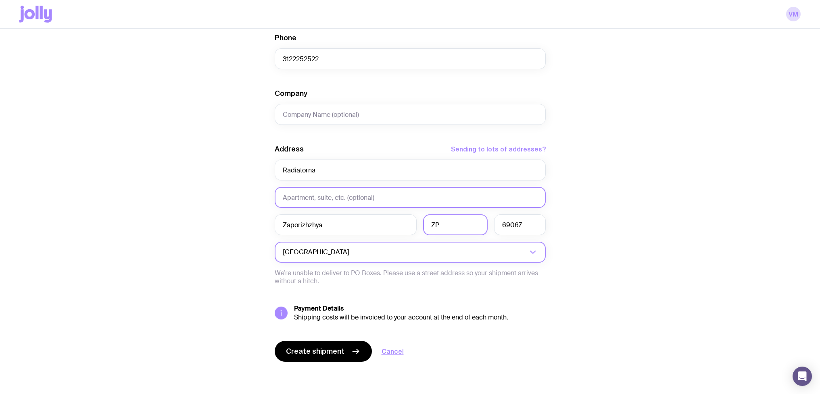
type input "ZP"
click at [395, 194] on input "text" at bounding box center [410, 197] width 271 height 21
type input "50"
click at [664, 183] on div "Create shipment Shipment details 1 Pack of text 1 Sparkling water First Name cn…" at bounding box center [409, 87] width 781 height 613
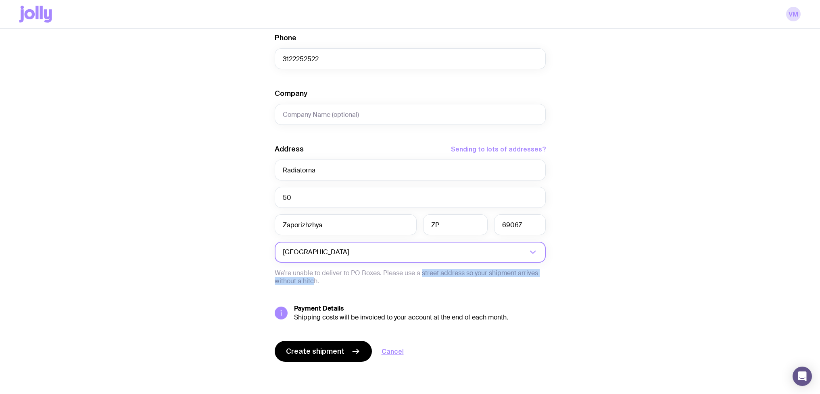
drag, startPoint x: 311, startPoint y: 278, endPoint x: 426, endPoint y: 271, distance: 114.7
click at [420, 271] on p "We’re unable to deliver to PO Boxes. Please use a street address so your shipme…" at bounding box center [410, 277] width 271 height 16
click at [426, 271] on p "We’re unable to deliver to PO Boxes. Please use a street address so your shipme…" at bounding box center [410, 277] width 271 height 16
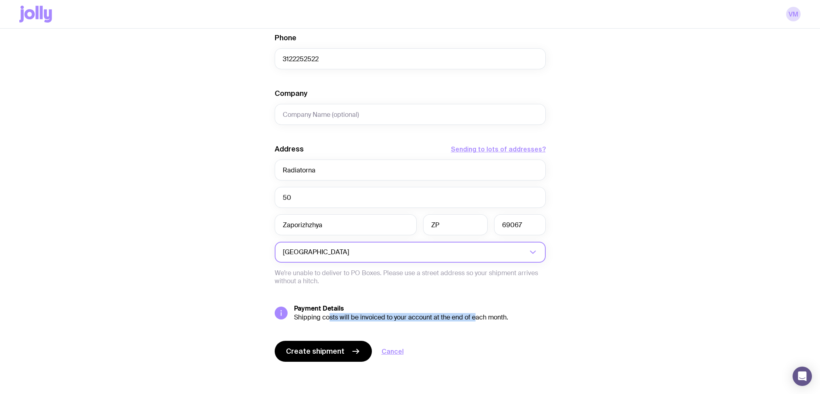
drag, startPoint x: 323, startPoint y: 319, endPoint x: 473, endPoint y: 317, distance: 150.0
click at [473, 317] on div "Shipping costs will be invoiced to your account at the end of each month." at bounding box center [420, 318] width 252 height 8
drag, startPoint x: 414, startPoint y: 317, endPoint x: 486, endPoint y: 316, distance: 71.8
click at [486, 316] on div "Shipping costs will be invoiced to your account at the end of each month." at bounding box center [420, 318] width 252 height 8
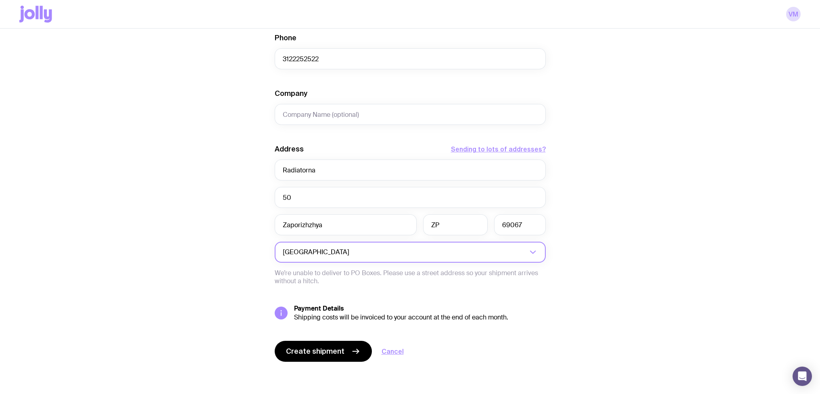
click at [369, 316] on div "Shipping costs will be invoiced to your account at the end of each month." at bounding box center [420, 318] width 252 height 8
click at [279, 314] on icon at bounding box center [281, 313] width 6 height 6
drag, startPoint x: 378, startPoint y: 314, endPoint x: 502, endPoint y: 318, distance: 123.8
click at [502, 318] on div "Shipping costs will be invoiced to your account at the end of each month." at bounding box center [420, 318] width 252 height 8
click at [345, 274] on p "We’re unable to deliver to PO Boxes. Please use a street address so your shipme…" at bounding box center [410, 277] width 271 height 16
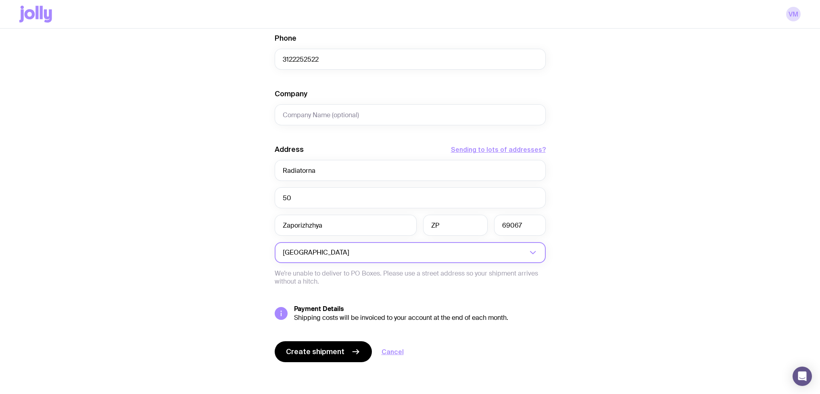
scroll to position [280, 0]
click at [318, 354] on span "Create shipment" at bounding box center [315, 352] width 58 height 10
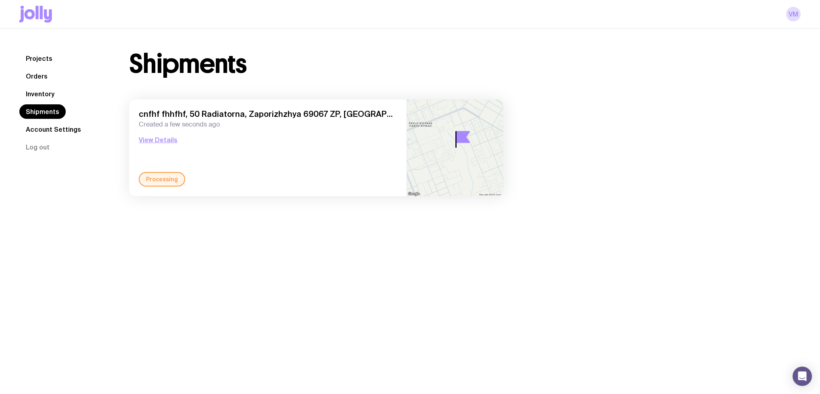
click at [389, 62] on div "Shipments" at bounding box center [316, 64] width 374 height 26
click at [167, 141] on button "View Details" at bounding box center [158, 140] width 39 height 10
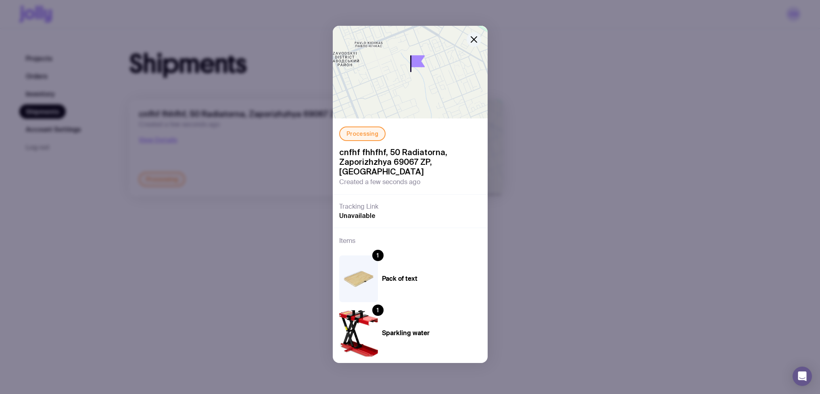
click at [473, 38] on icon "button" at bounding box center [474, 40] width 10 height 10
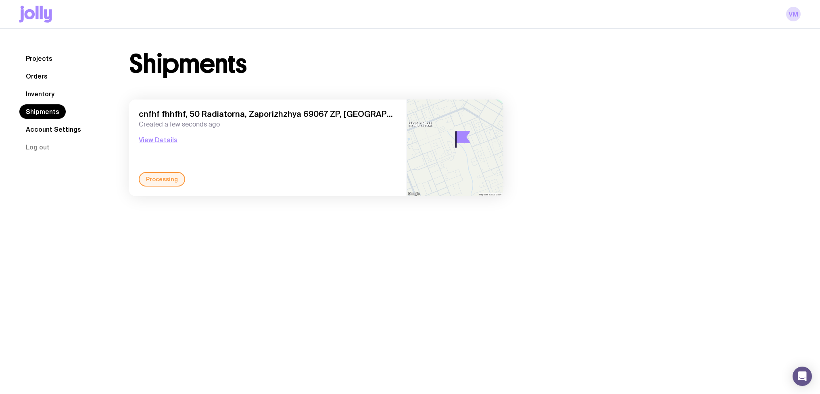
click at [44, 18] on icon at bounding box center [35, 14] width 33 height 17
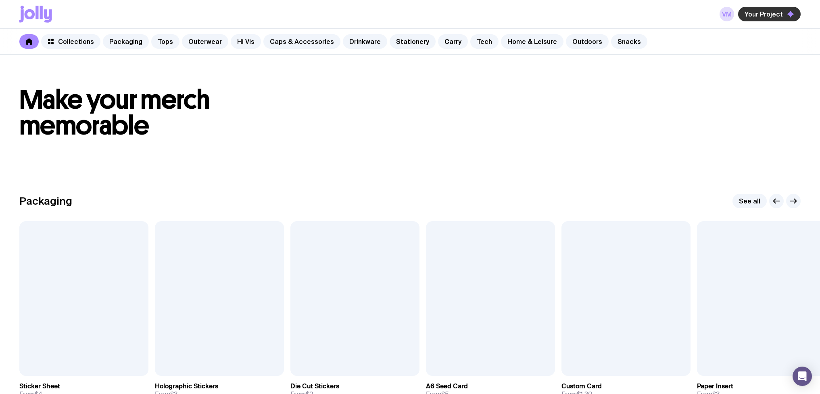
click at [775, 21] on button "Your Project" at bounding box center [769, 14] width 62 height 15
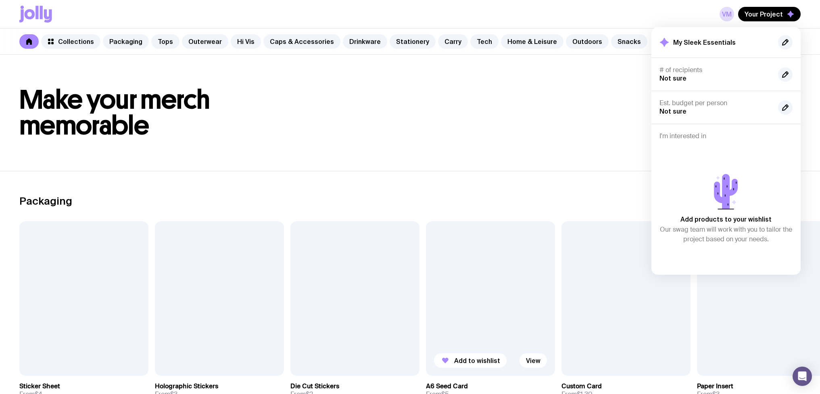
click at [447, 324] on div at bounding box center [490, 298] width 129 height 155
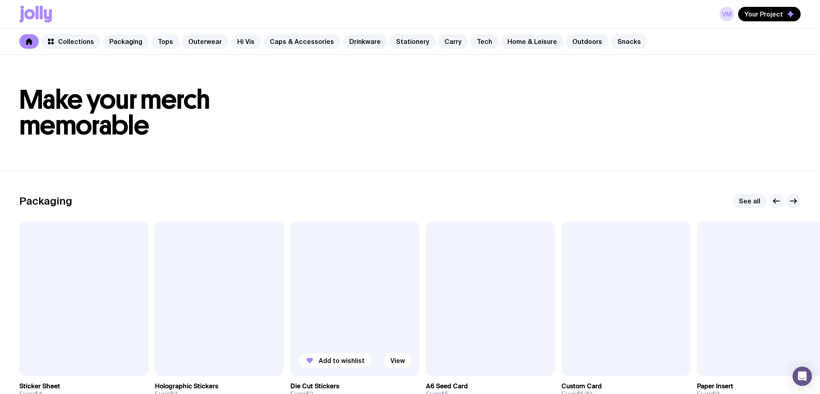
scroll to position [77, 0]
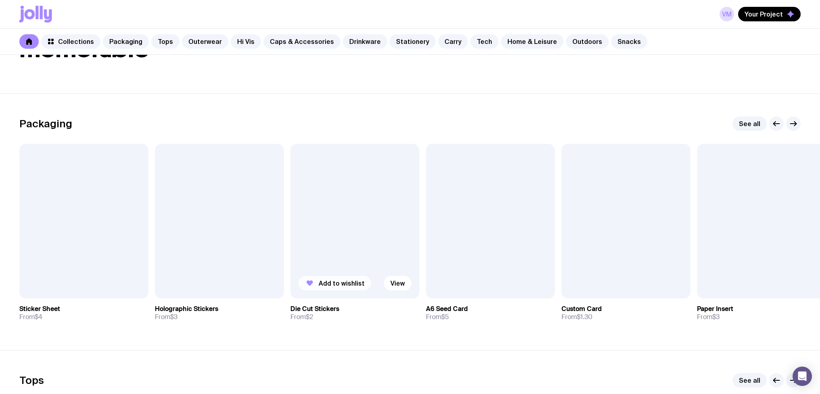
click at [325, 281] on span "Add to wishlist" at bounding box center [342, 283] width 46 height 8
click at [215, 284] on span "Add to wishlist" at bounding box center [206, 283] width 46 height 8
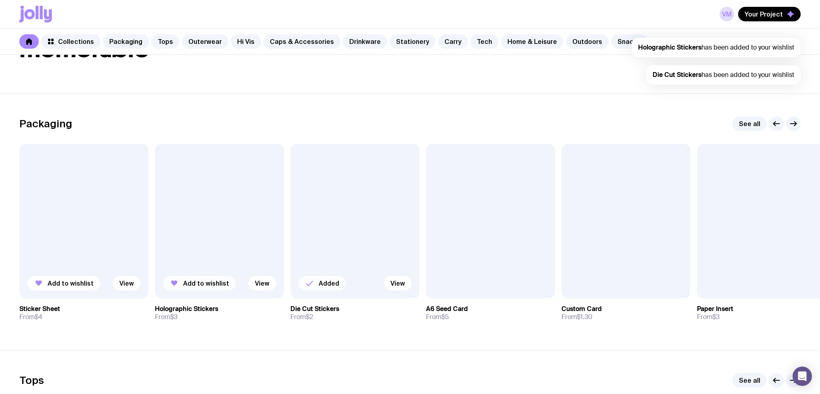
scroll to position [0, 0]
click at [84, 285] on span "Add to wishlist" at bounding box center [71, 283] width 46 height 8
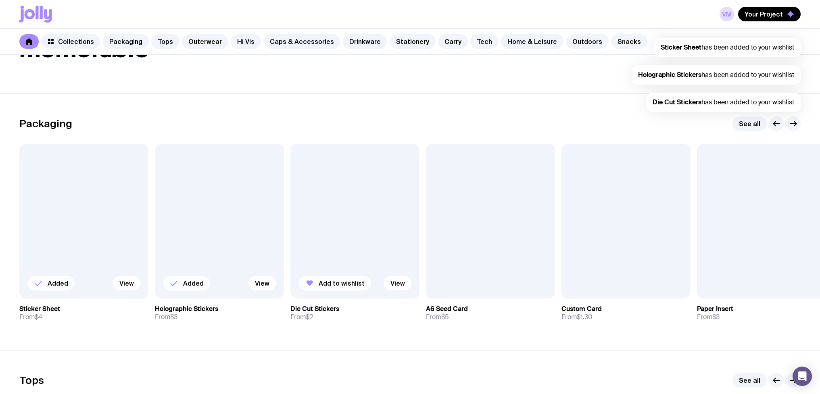
click at [251, 68] on header "Make your merch memorable" at bounding box center [410, 35] width 820 height 116
click at [728, 12] on link "VM" at bounding box center [726, 14] width 15 height 15
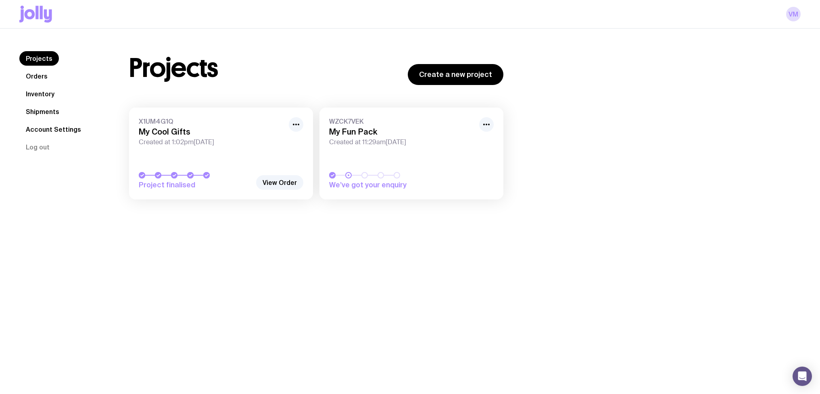
click at [44, 74] on link "Orders" at bounding box center [36, 76] width 35 height 15
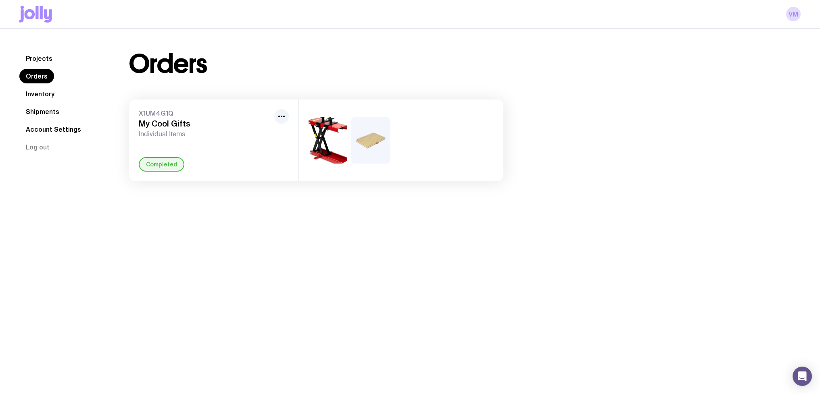
click at [43, 61] on link "Projects" at bounding box center [39, 58] width 40 height 15
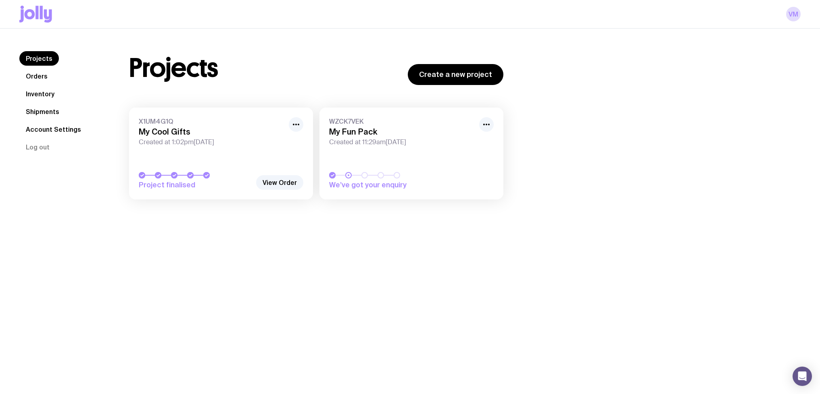
click at [432, 148] on link "WZCK7VEK My Fun Pack Created at 11:29am, Fri 22nd Aug 2025 We’ve got your enqui…" at bounding box center [411, 154] width 184 height 92
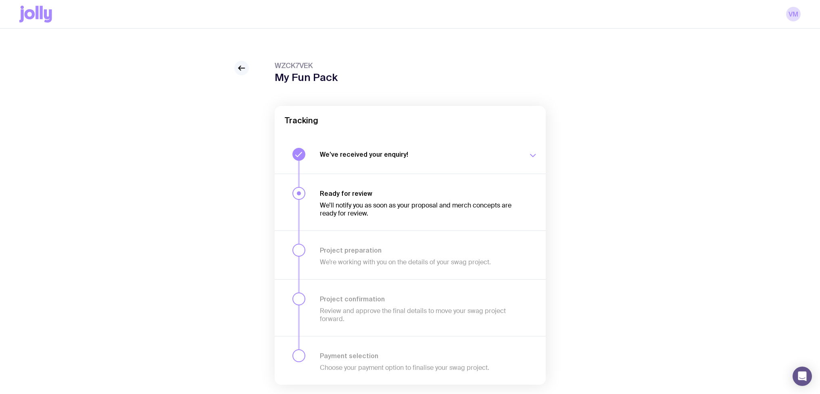
click at [240, 69] on icon at bounding box center [242, 68] width 10 height 10
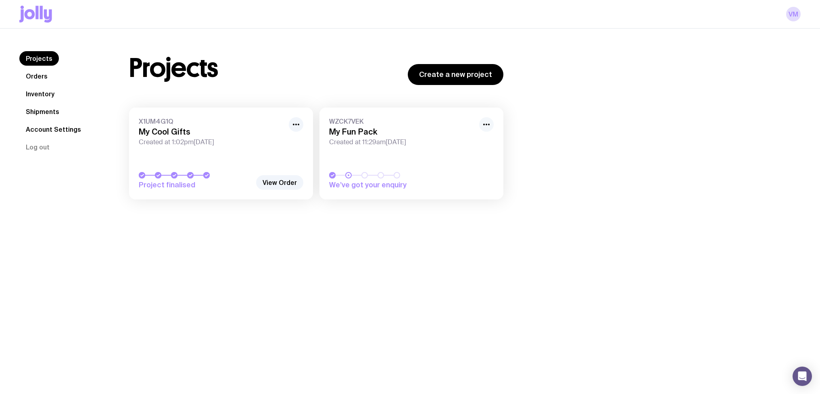
click at [485, 125] on icon "button" at bounding box center [486, 125] width 10 height 10
click at [417, 140] on span "Created at 11:29am[DATE]" at bounding box center [401, 142] width 145 height 8
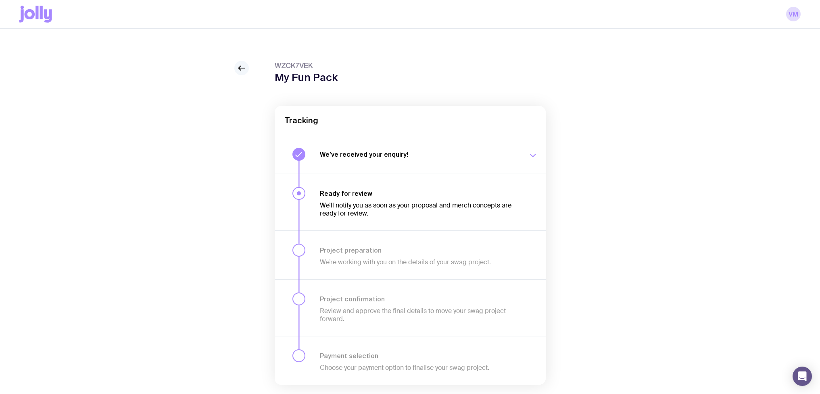
click at [238, 66] on icon at bounding box center [242, 68] width 10 height 10
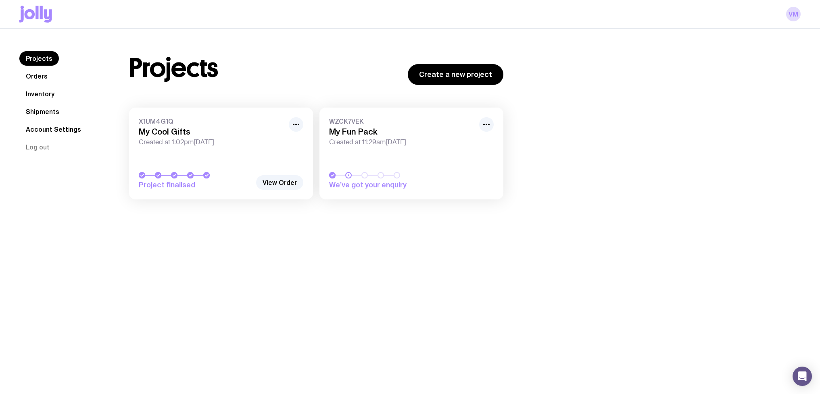
click at [263, 76] on div "Projects Create a new project" at bounding box center [316, 68] width 374 height 34
click at [282, 183] on link "View Order" at bounding box center [279, 182] width 47 height 15
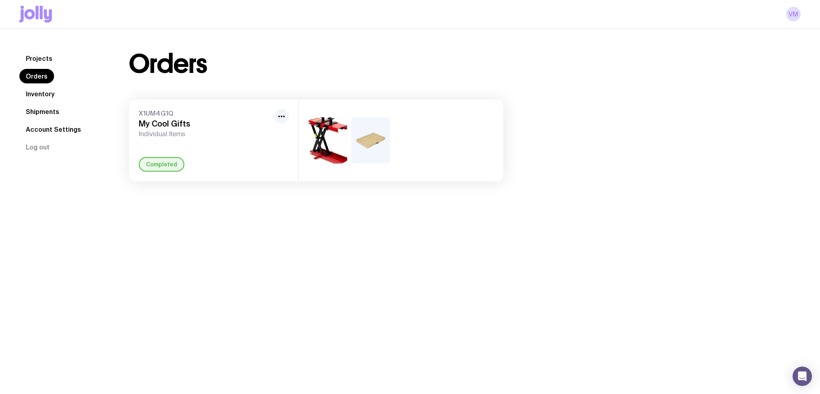
click at [40, 60] on link "Projects" at bounding box center [39, 58] width 40 height 15
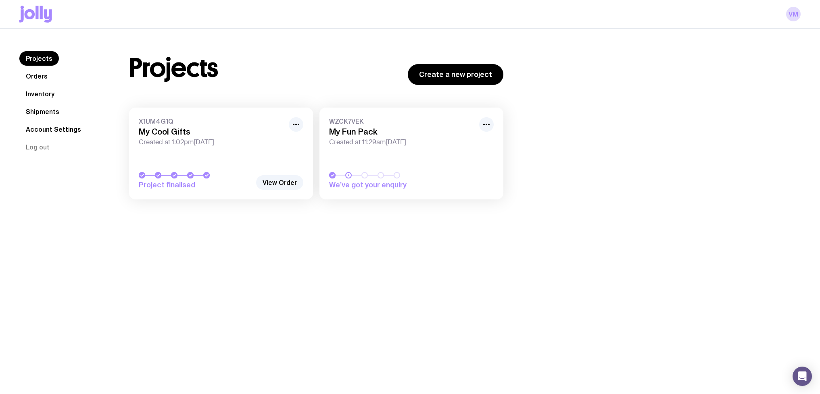
click at [311, 60] on div "Projects Create a new project" at bounding box center [316, 68] width 374 height 34
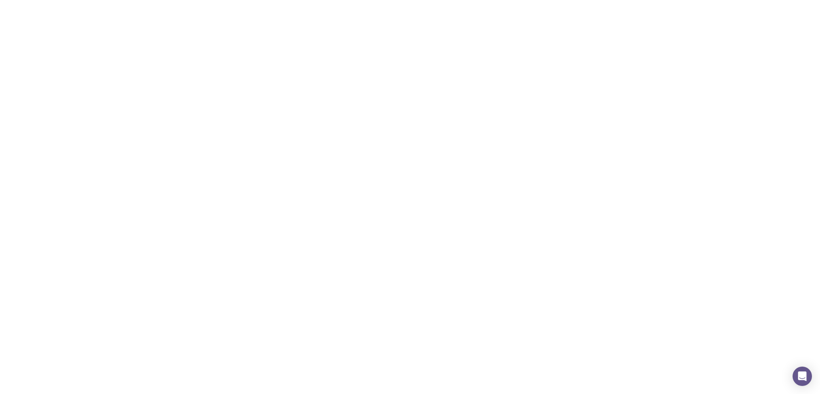
click at [471, 79] on link "Create a new project" at bounding box center [456, 74] width 96 height 21
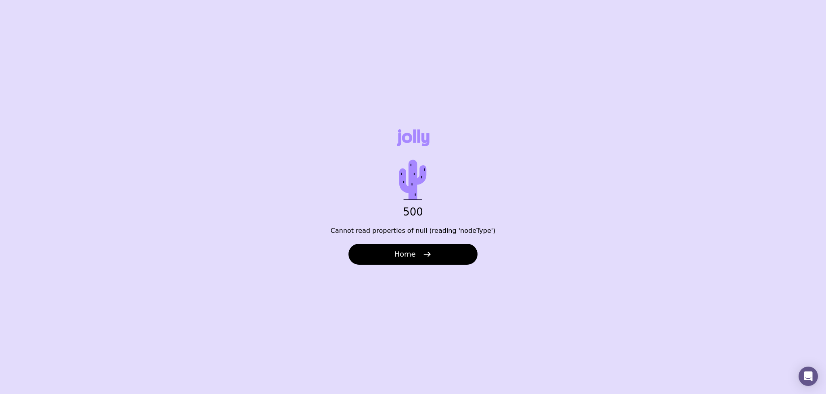
click at [506, 137] on div "500 Cannot read properties of null (reading 'nodeType') Home" at bounding box center [413, 197] width 826 height 394
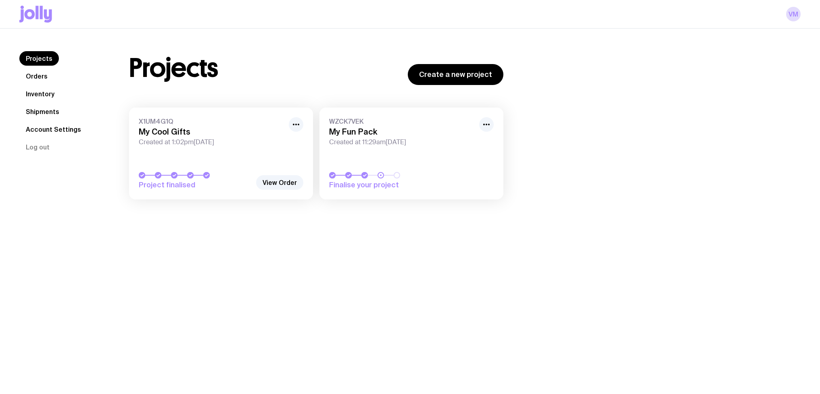
click at [412, 145] on span "Created at 11:29am[DATE]" at bounding box center [401, 142] width 145 height 8
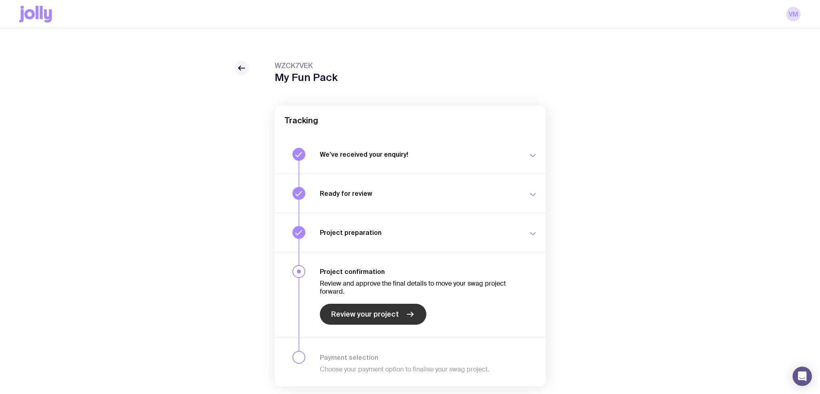
click at [368, 318] on span "Review your project" at bounding box center [365, 315] width 68 height 10
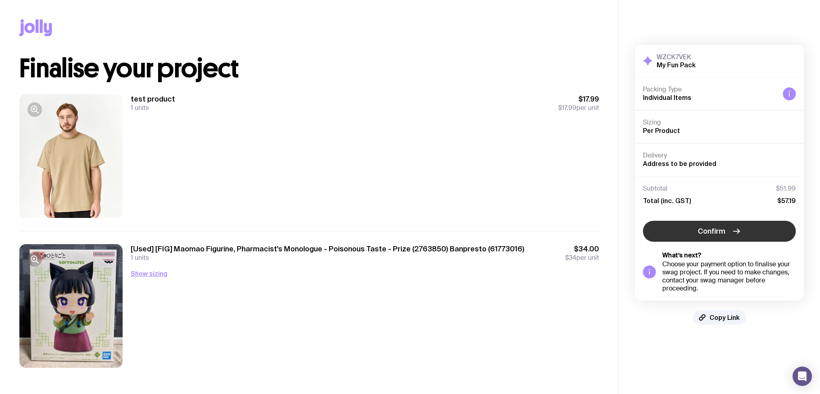
click at [718, 231] on span "Confirm" at bounding box center [711, 232] width 27 height 10
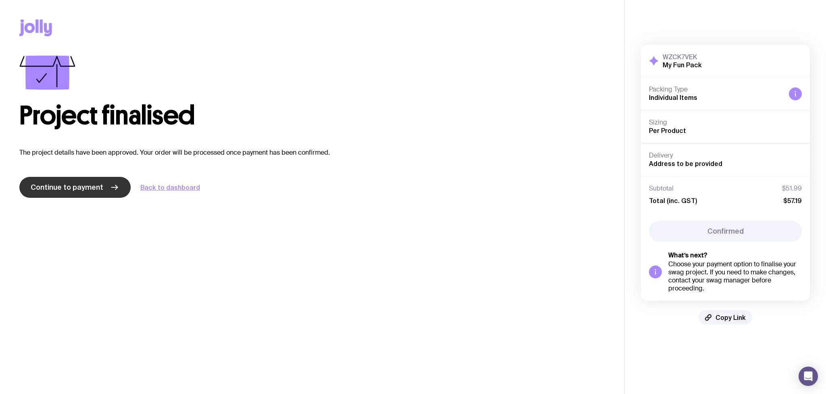
click at [83, 188] on span "Continue to payment" at bounding box center [67, 188] width 73 height 10
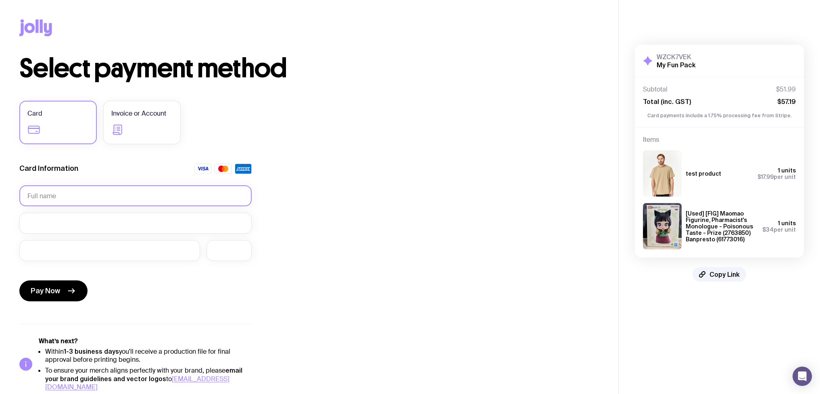
click at [78, 202] on input "text" at bounding box center [135, 195] width 232 height 21
type input "Test"
click at [152, 161] on div "Card Invoice or Account Card Information Test Pay Now What’s next? Within 1-3 b…" at bounding box center [135, 246] width 232 height 291
click at [101, 246] on div at bounding box center [109, 250] width 181 height 21
click at [221, 243] on div at bounding box center [228, 250] width 45 height 21
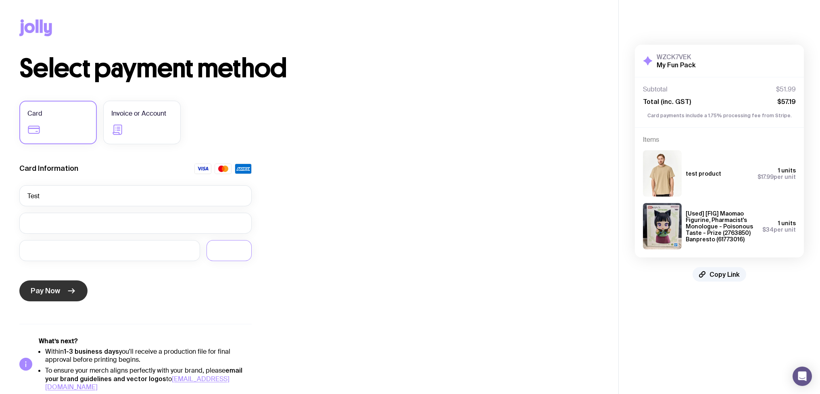
click at [56, 291] on span "Pay Now" at bounding box center [45, 291] width 29 height 10
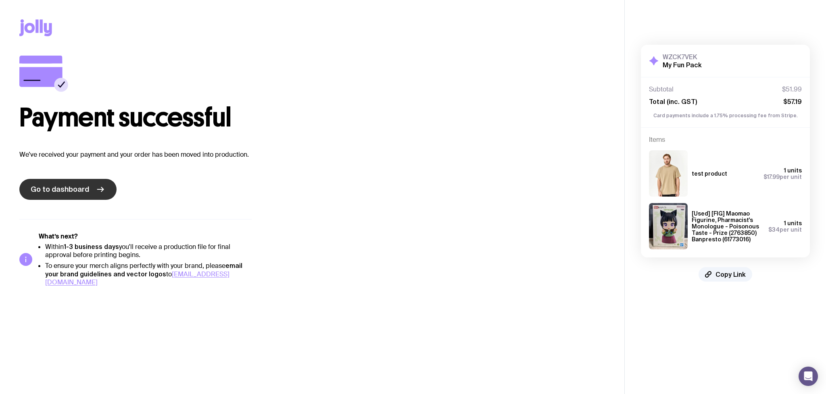
click at [70, 190] on span "Go to dashboard" at bounding box center [60, 190] width 58 height 10
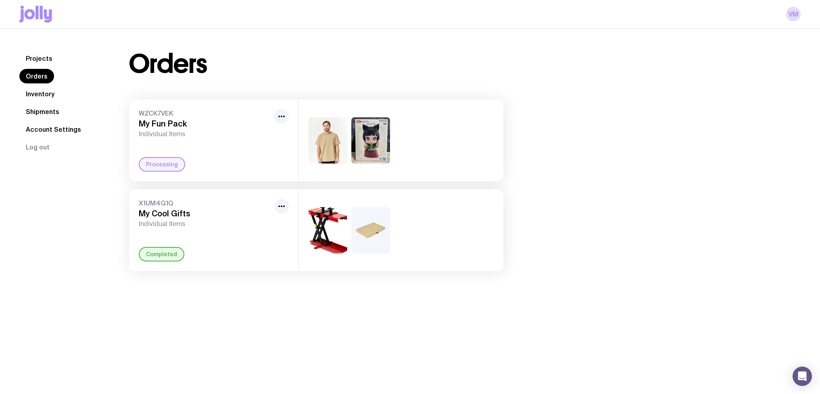
click at [269, 61] on div "Orders" at bounding box center [316, 64] width 374 height 26
click at [41, 59] on link "Projects" at bounding box center [39, 58] width 40 height 15
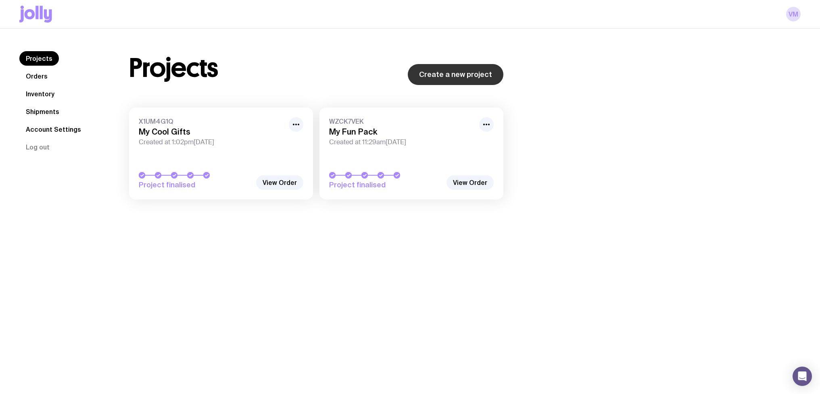
click at [475, 77] on link "Create a new project" at bounding box center [456, 74] width 96 height 21
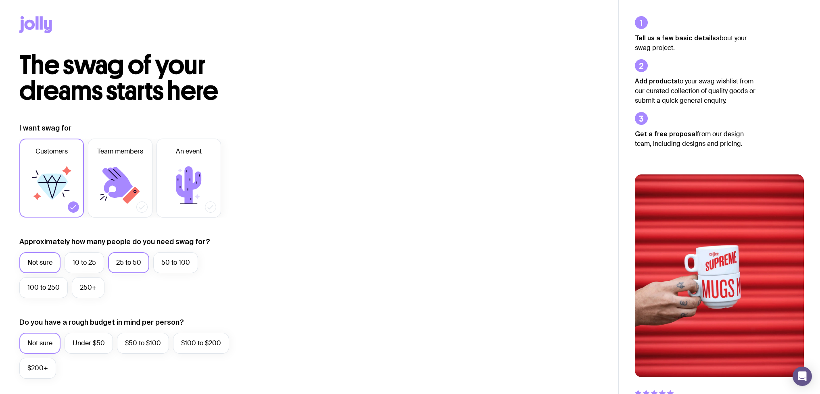
click at [139, 262] on label "25 to 50" at bounding box center [128, 262] width 41 height 21
click at [0, 0] on input "25 to 50" at bounding box center [0, 0] width 0 height 0
click at [136, 339] on label "$50 to $100" at bounding box center [143, 343] width 52 height 21
click at [0, 0] on input "$50 to $100" at bounding box center [0, 0] width 0 height 0
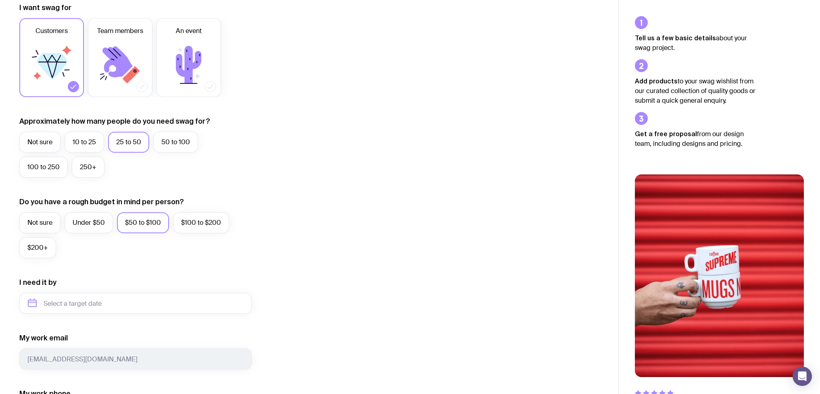
scroll to position [171, 0]
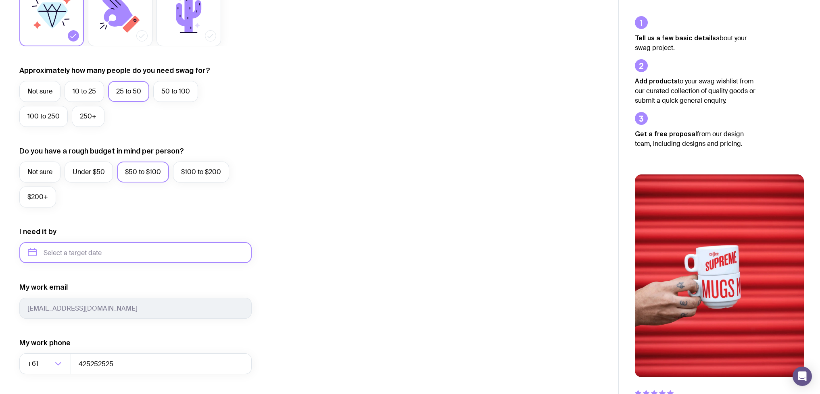
click at [138, 251] on input "text" at bounding box center [135, 252] width 232 height 21
click at [53, 344] on button "Sep" at bounding box center [37, 352] width 29 height 16
type input "September 2025"
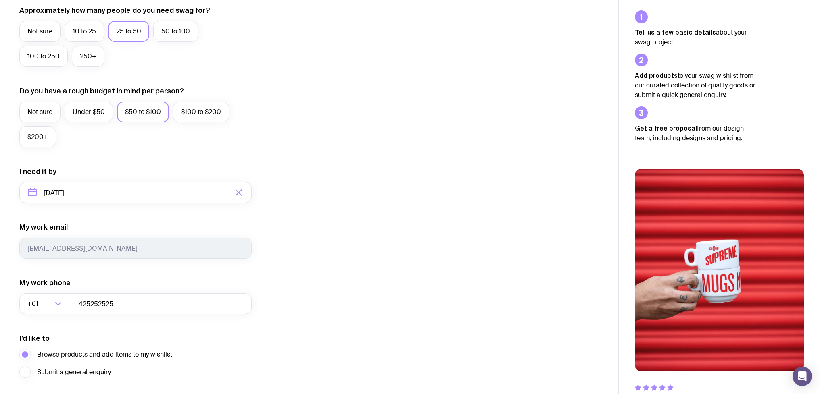
scroll to position [291, 0]
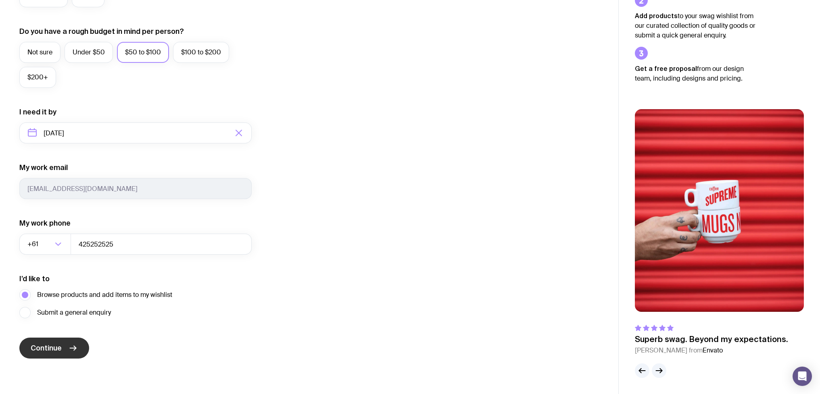
click at [68, 350] on icon "submit" at bounding box center [73, 349] width 10 height 10
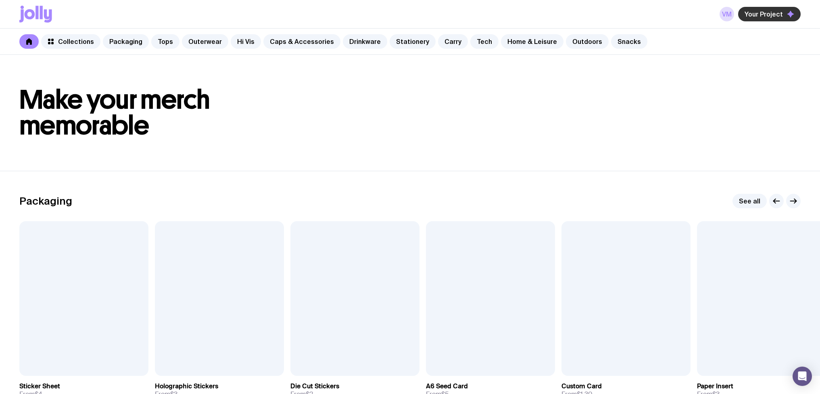
click at [771, 17] on span "Your Project" at bounding box center [763, 14] width 38 height 8
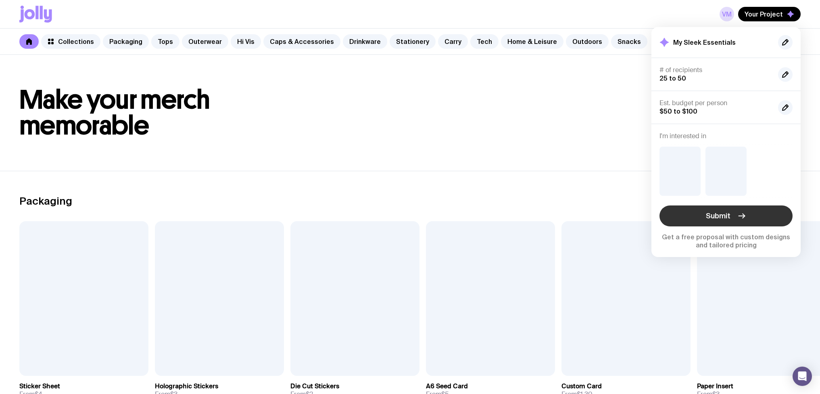
click at [727, 219] on span "Submit" at bounding box center [718, 216] width 25 height 10
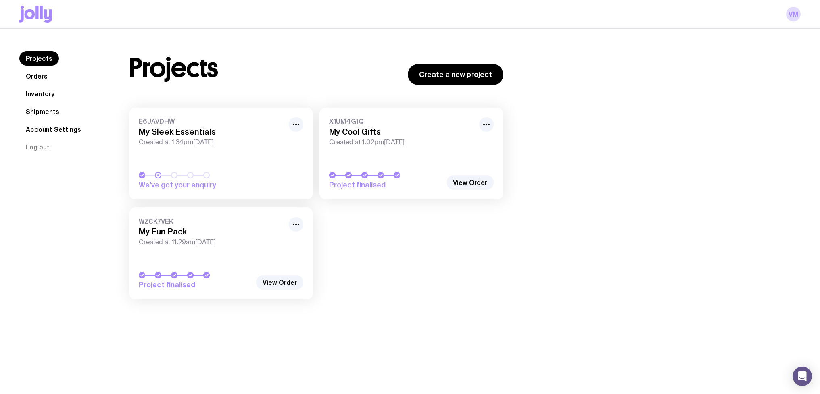
click at [39, 74] on link "Orders" at bounding box center [36, 76] width 35 height 15
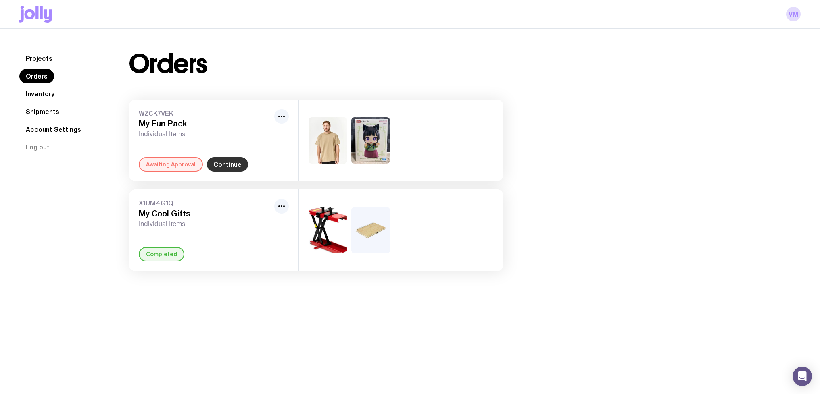
click at [217, 165] on link "Continue" at bounding box center [227, 164] width 41 height 15
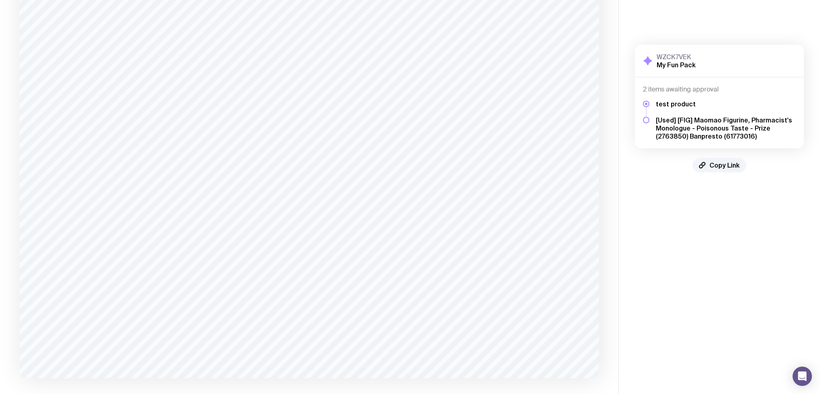
scroll to position [546, 0]
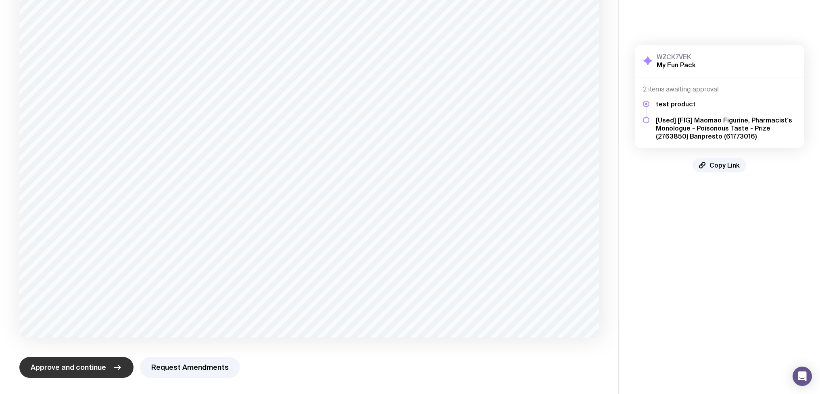
click at [71, 367] on span "Approve and continue" at bounding box center [68, 368] width 75 height 10
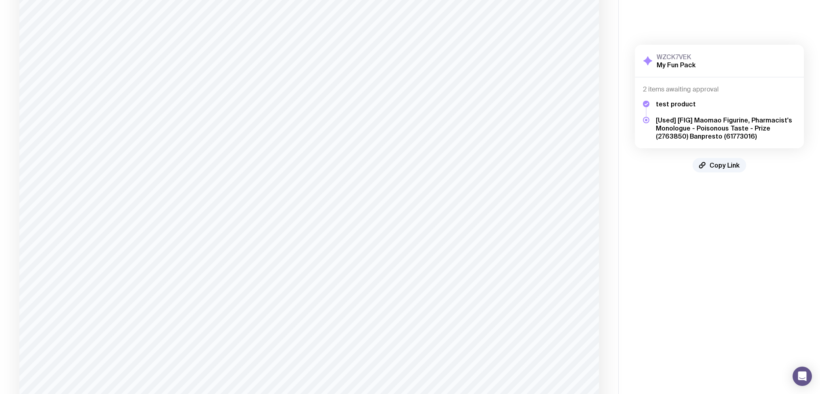
scroll to position [537, 0]
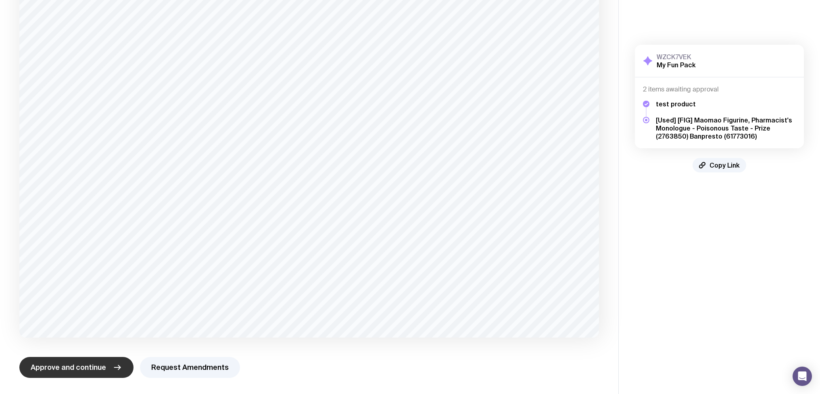
click at [76, 372] on button "Approve and continue" at bounding box center [76, 367] width 114 height 21
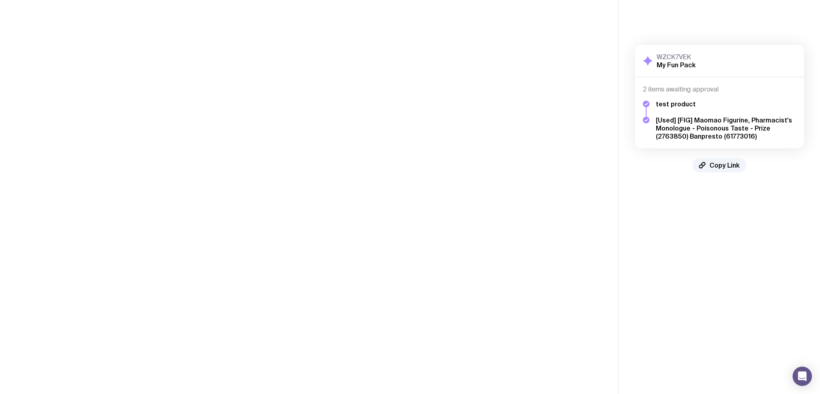
scroll to position [0, 0]
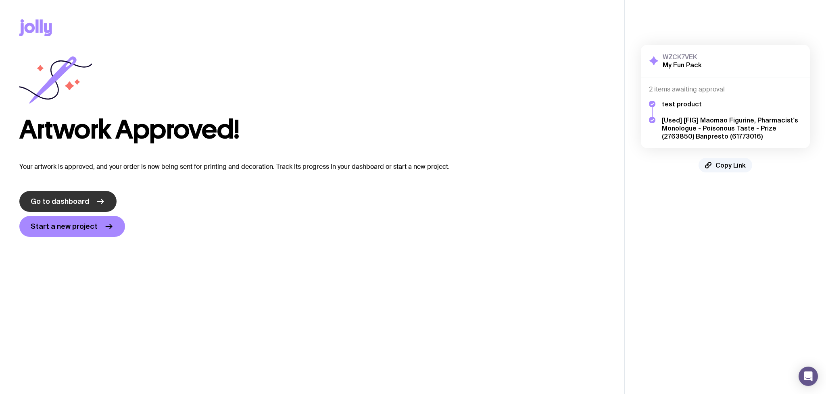
click at [86, 199] on span "Go to dashboard" at bounding box center [60, 202] width 58 height 10
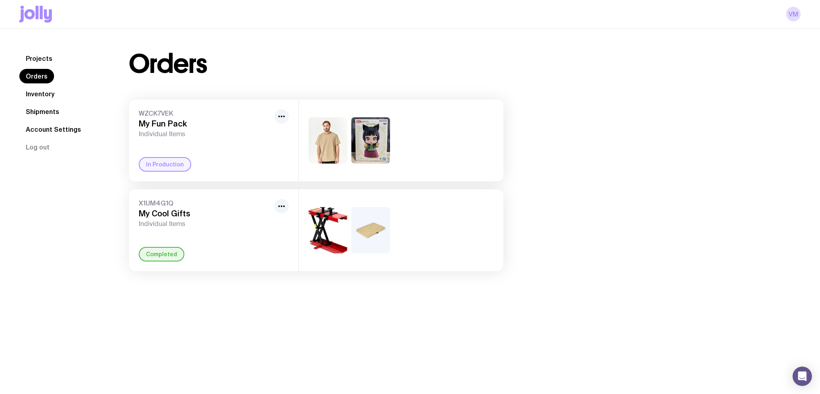
click at [30, 55] on link "Projects" at bounding box center [39, 58] width 40 height 15
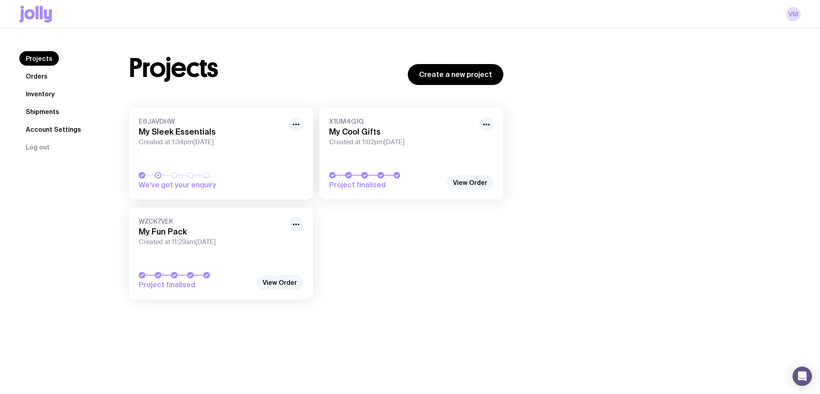
click at [42, 79] on link "Orders" at bounding box center [36, 76] width 35 height 15
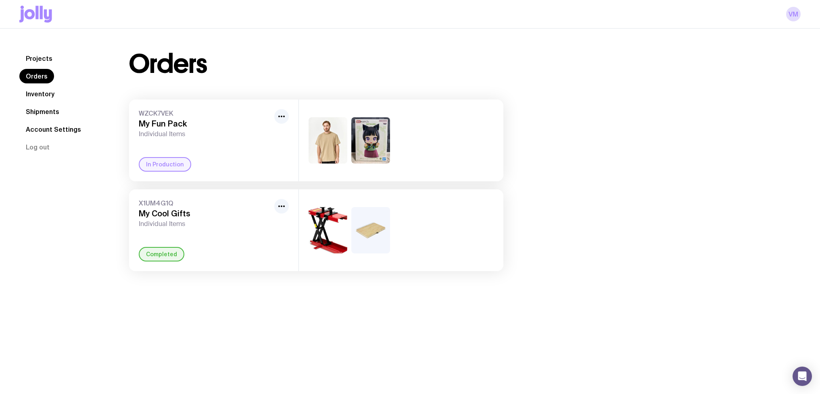
click at [41, 94] on link "Inventory" at bounding box center [40, 94] width 42 height 15
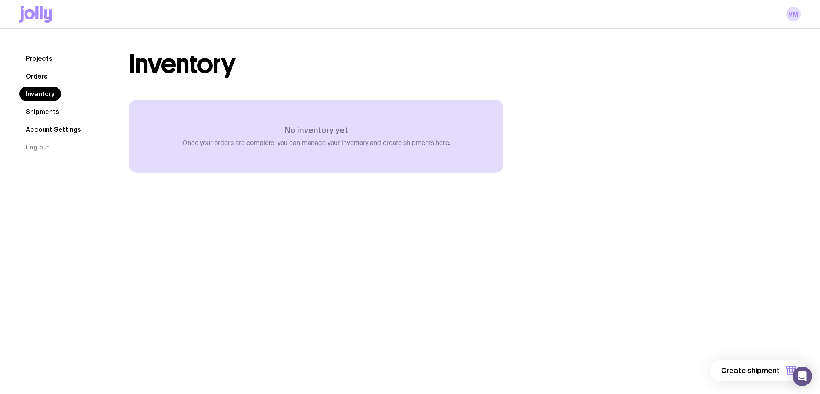
click at [41, 115] on link "Shipments" at bounding box center [42, 111] width 46 height 15
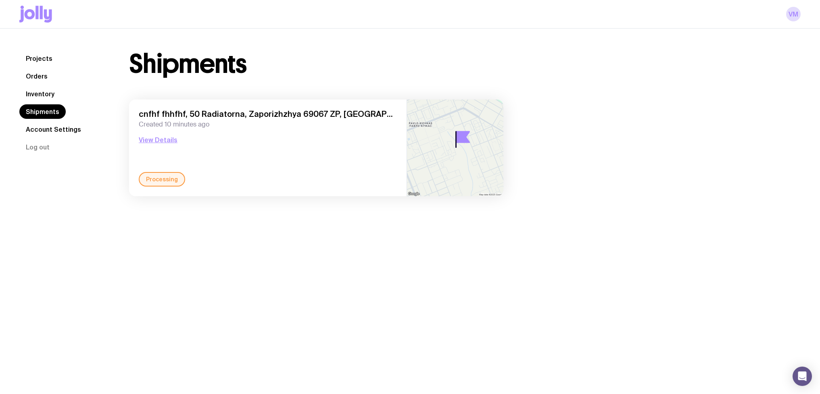
click at [42, 62] on link "Projects" at bounding box center [39, 58] width 40 height 15
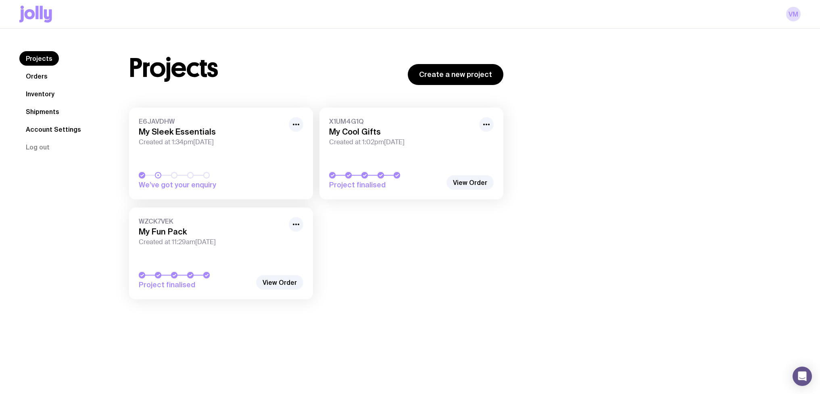
click at [43, 75] on link "Orders" at bounding box center [36, 76] width 35 height 15
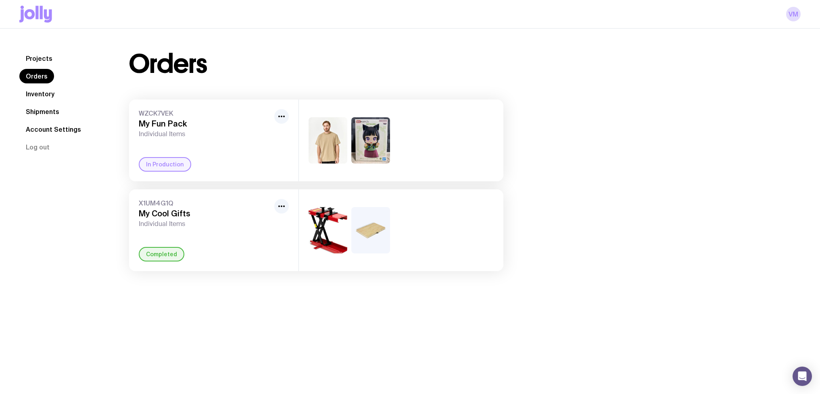
click at [39, 99] on link "Inventory" at bounding box center [40, 94] width 42 height 15
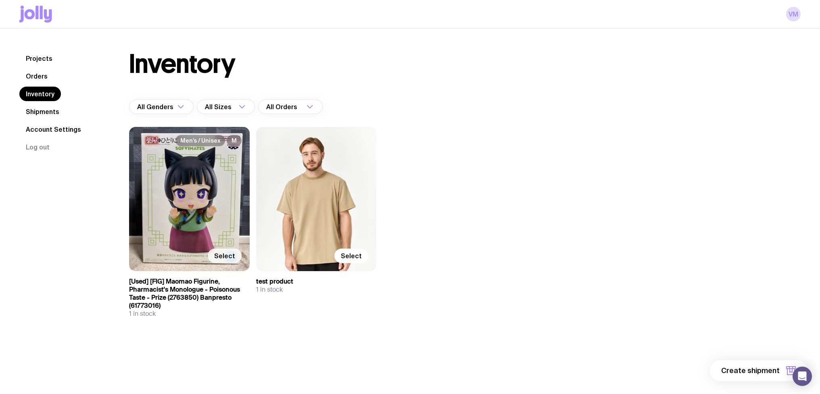
click at [223, 260] on span "Select" at bounding box center [224, 256] width 21 height 8
click at [0, 0] on input "Select" at bounding box center [0, 0] width 0 height 0
click at [356, 258] on span "Select" at bounding box center [351, 256] width 21 height 8
click at [0, 0] on input "Select" at bounding box center [0, 0] width 0 height 0
click at [772, 373] on span "2 items" at bounding box center [766, 371] width 26 height 10
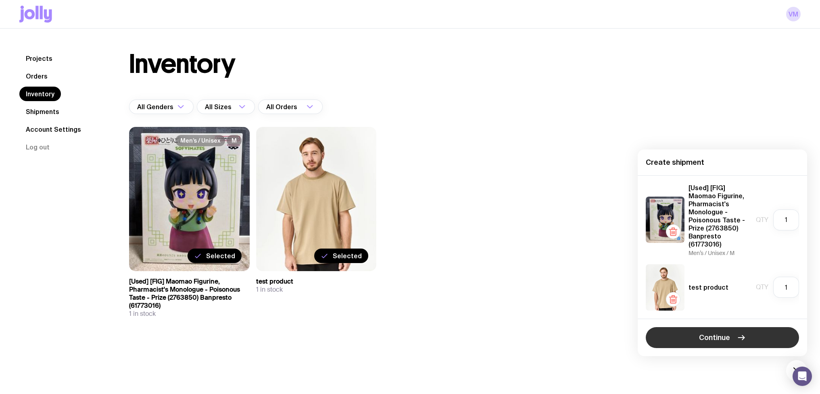
click at [698, 344] on button "Continue" at bounding box center [722, 337] width 153 height 21
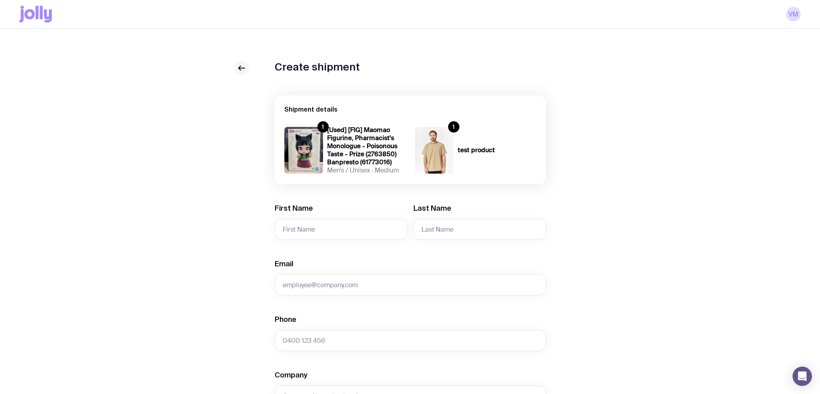
click at [240, 69] on icon at bounding box center [239, 68] width 2 height 4
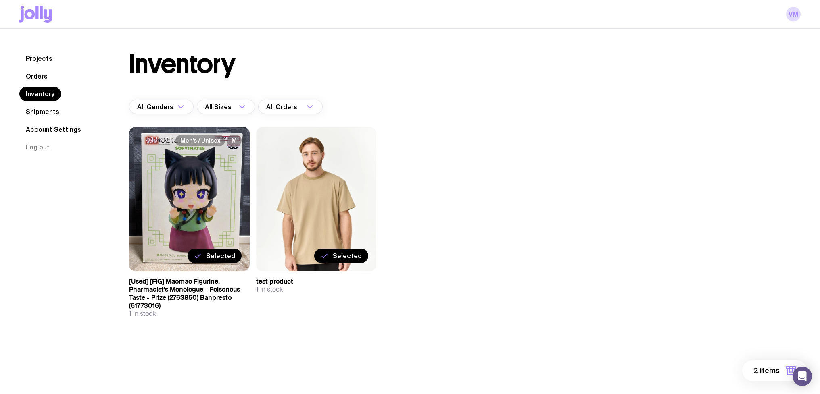
click at [44, 58] on link "Projects" at bounding box center [39, 58] width 40 height 15
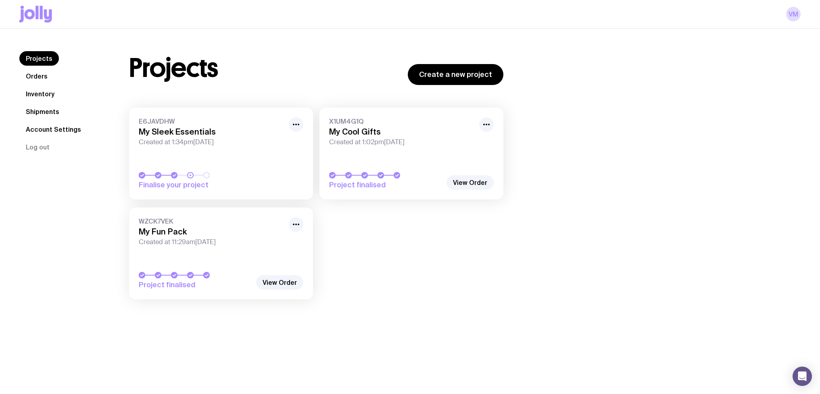
click at [231, 144] on span "Created at 1:34pm[DATE]" at bounding box center [211, 142] width 145 height 8
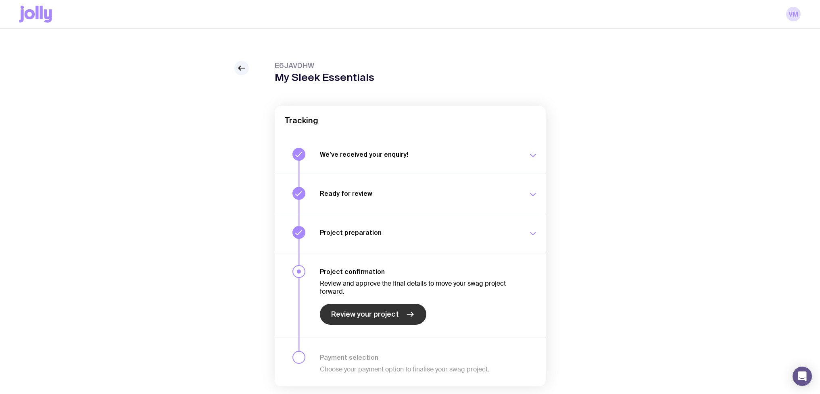
click at [368, 316] on span "Review your project" at bounding box center [365, 315] width 68 height 10
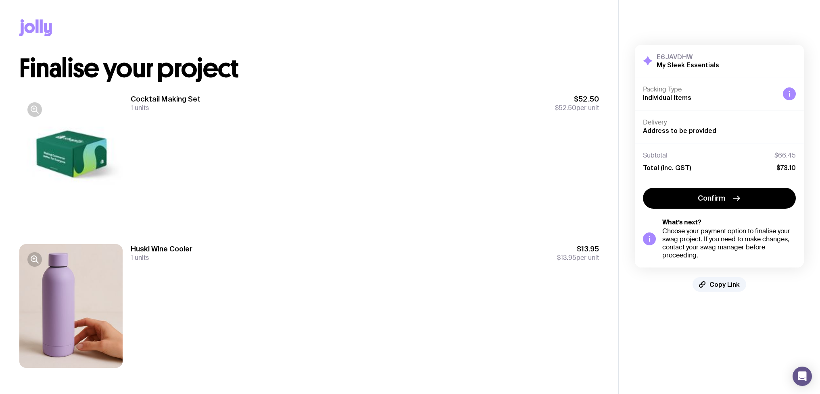
click at [203, 107] on div "Cocktail Making Set 1 units $52.50 $52.50 per unit" at bounding box center [365, 103] width 468 height 18
